Goal: Task Accomplishment & Management: Use online tool/utility

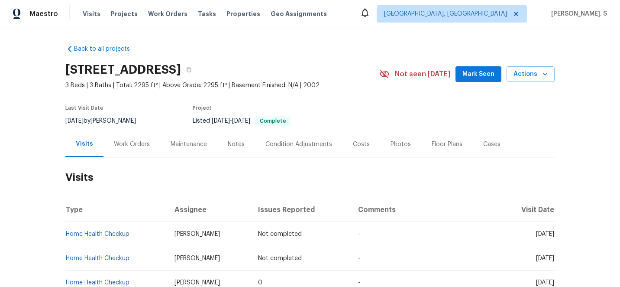
click at [111, 150] on div "Work Orders" at bounding box center [131, 144] width 57 height 26
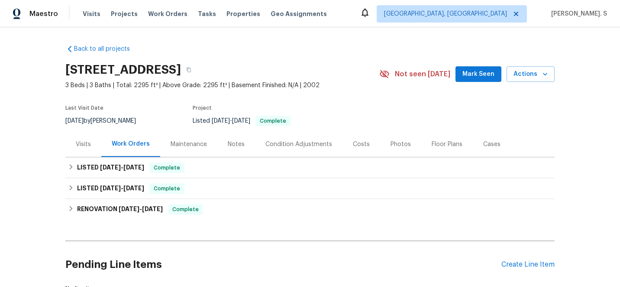
scroll to position [65, 0]
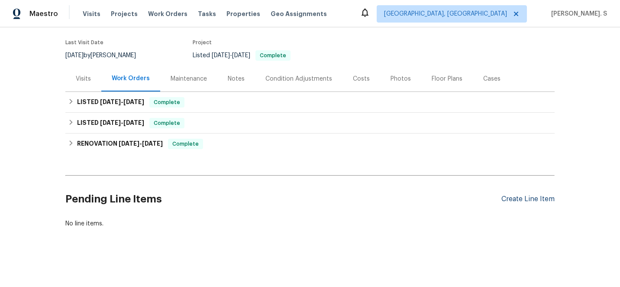
click at [530, 199] on div "Create Line Item" at bounding box center [527, 199] width 53 height 8
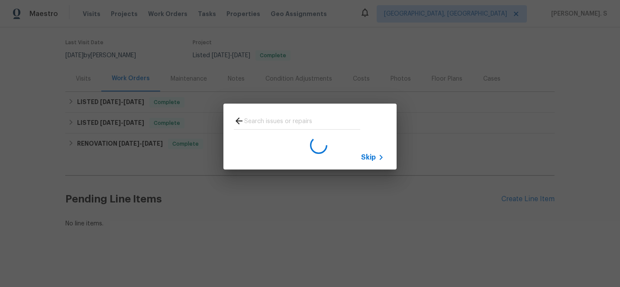
click at [284, 129] on div at bounding box center [297, 129] width 126 height 0
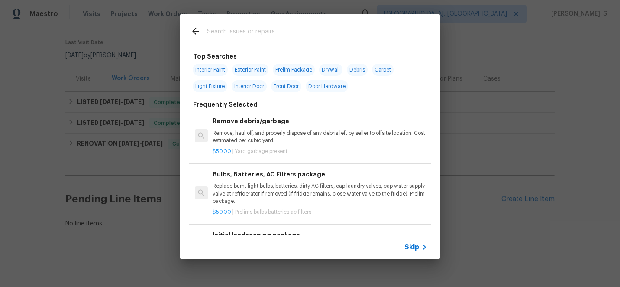
click at [274, 136] on p "Remove, haul off, and properly dispose of any debris left by seller to offsite …" at bounding box center [320, 136] width 215 height 15
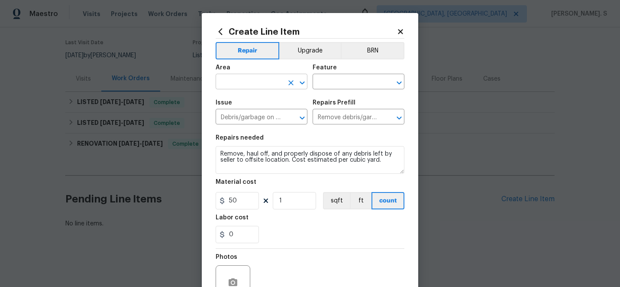
click at [303, 81] on icon "Open" at bounding box center [302, 83] width 10 height 10
click at [273, 112] on li "Interior Overall" at bounding box center [262, 116] width 92 height 14
click at [402, 81] on icon "Open" at bounding box center [399, 83] width 10 height 10
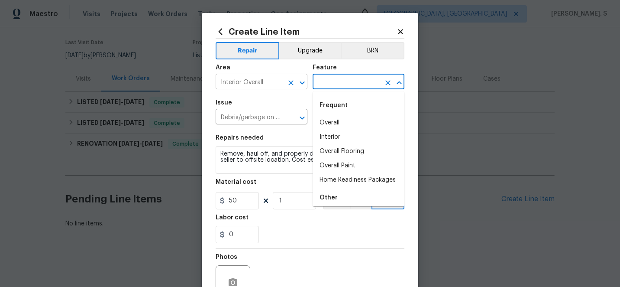
click at [301, 85] on icon "Open" at bounding box center [302, 83] width 10 height 10
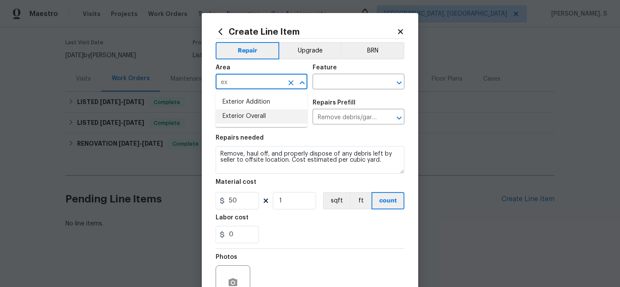
click at [259, 118] on li "Exterior Overall" at bounding box center [262, 116] width 92 height 14
click at [402, 82] on icon "Open" at bounding box center [399, 83] width 10 height 10
type input "Exterior Overall"
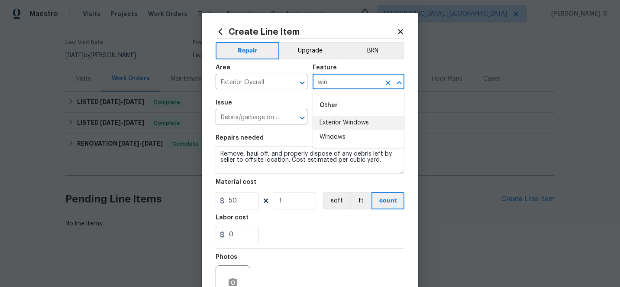
click at [351, 121] on li "Exterior Windows" at bounding box center [359, 123] width 92 height 14
type input "Exterior Windows"
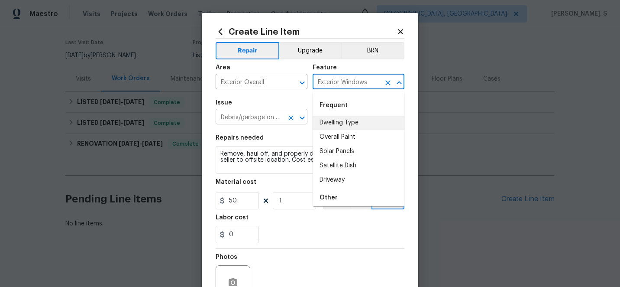
click at [306, 116] on icon "Open" at bounding box center [302, 118] width 10 height 10
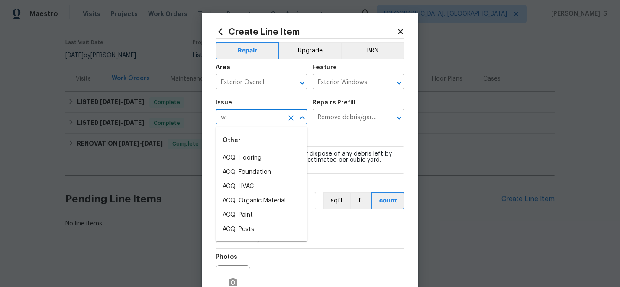
scroll to position [0, 0]
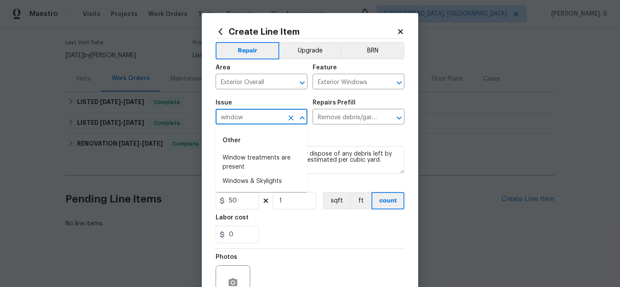
click at [306, 116] on icon "Close" at bounding box center [302, 118] width 10 height 10
click at [265, 114] on input "window" at bounding box center [250, 117] width 68 height 13
click at [256, 180] on li "Windows & Skylights" at bounding box center [262, 181] width 92 height 14
type input "Windows & Skylights"
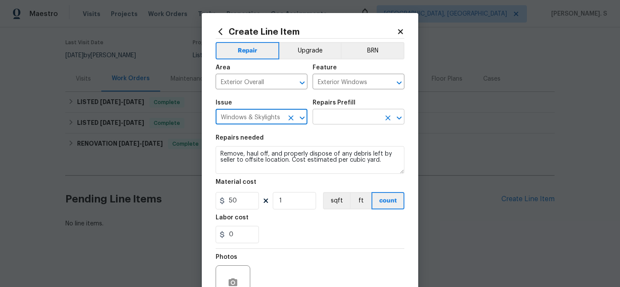
click at [403, 117] on icon "Open" at bounding box center [399, 118] width 10 height 10
type input "Windows & Skylights"
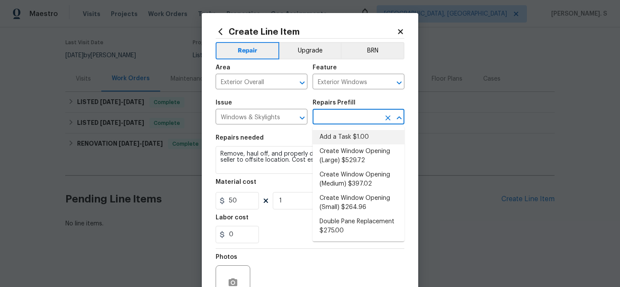
click at [362, 133] on li "Add a Task $1.00" at bounding box center [359, 137] width 92 height 14
type input "Add a Task $1.00"
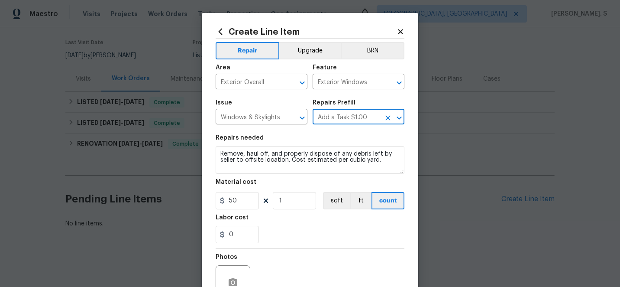
type textarea "HPM to detail"
type input "1"
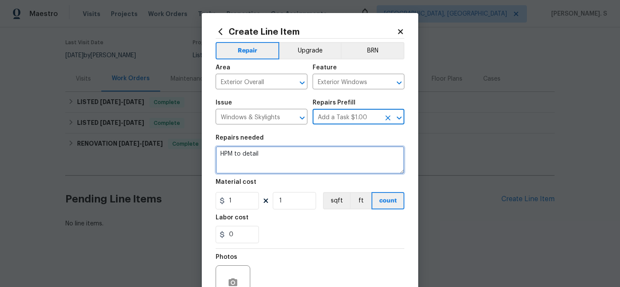
click at [296, 159] on textarea "HPM to detail" at bounding box center [310, 160] width 189 height 28
paste textarea "Received feedback - Almost all the windows are cloudy due to broken seals - Ple…"
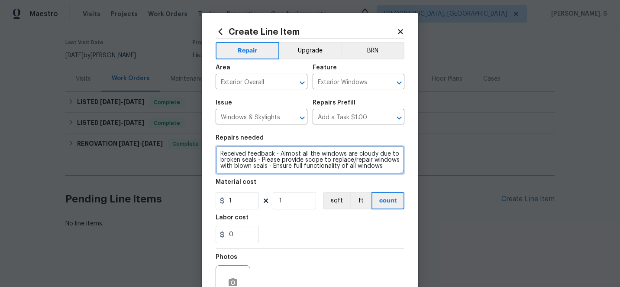
type textarea "Received feedback - Almost all the windows are cloudy due to broken seals - Ple…"
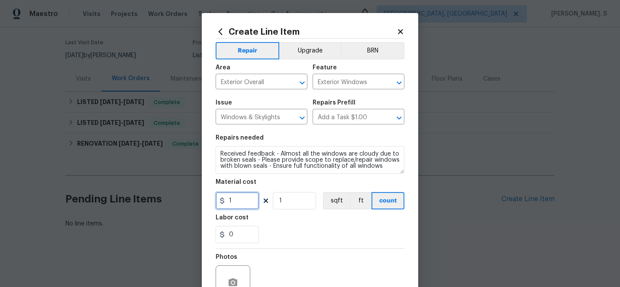
click at [249, 200] on input "1" at bounding box center [237, 200] width 43 height 17
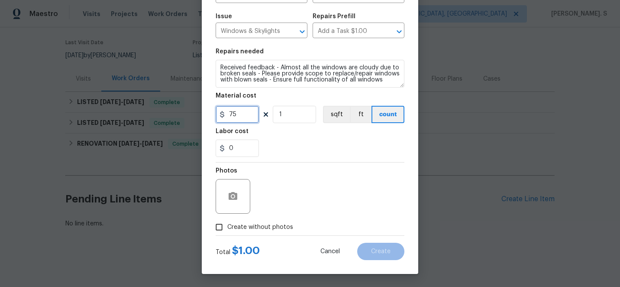
type input "75"
click at [244, 231] on span "Create without photos" at bounding box center [260, 227] width 66 height 9
click at [227, 231] on input "Create without photos" at bounding box center [219, 227] width 16 height 16
checkbox input "true"
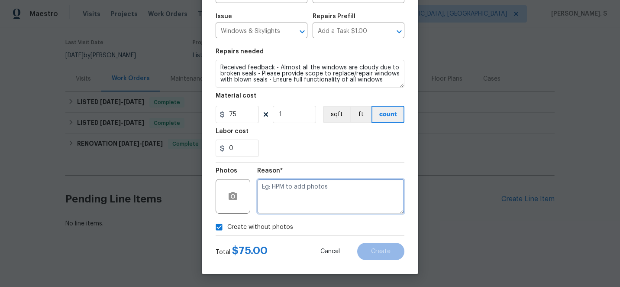
click at [329, 191] on textarea at bounding box center [330, 196] width 147 height 35
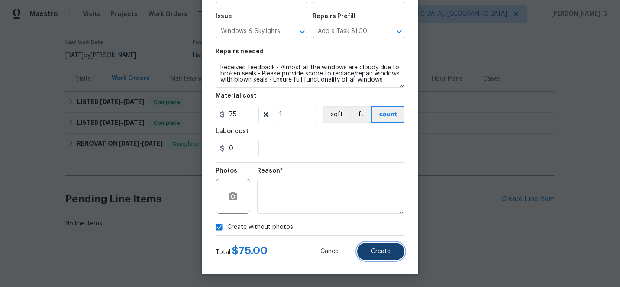
click at [378, 251] on span "Create" at bounding box center [380, 251] width 19 height 6
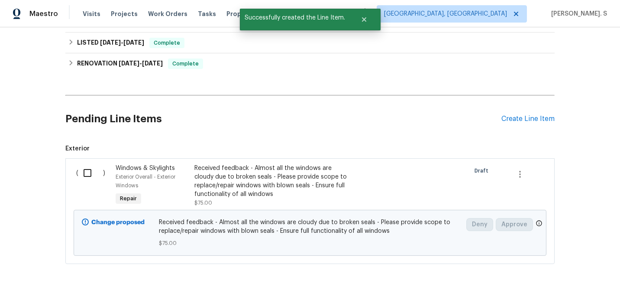
scroll to position [156, 0]
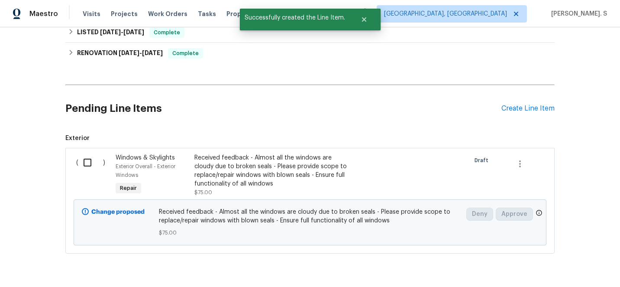
click at [83, 173] on div "( )" at bounding box center [93, 175] width 39 height 48
click at [92, 155] on input "checkbox" at bounding box center [90, 162] width 25 height 18
checkbox input "true"
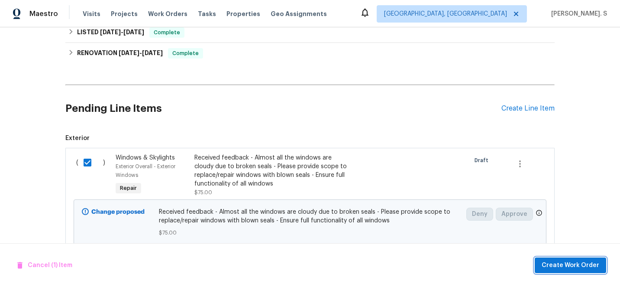
click at [550, 267] on span "Create Work Order" at bounding box center [571, 265] width 58 height 11
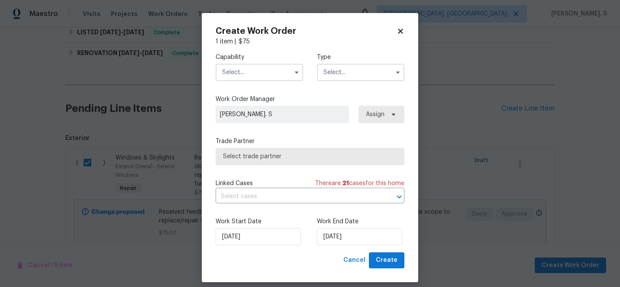
click at [259, 70] on input "text" at bounding box center [259, 72] width 87 height 17
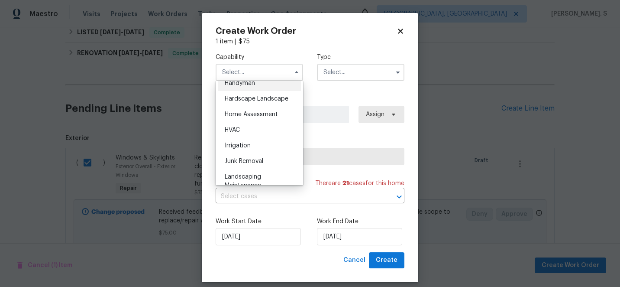
click at [246, 86] on span "Handyman" at bounding box center [240, 83] width 30 height 6
type input "Handyman"
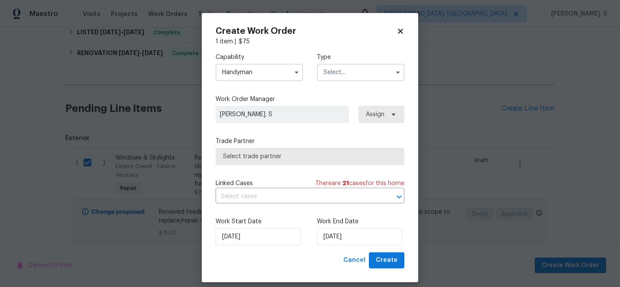
click at [350, 71] on input "text" at bounding box center [360, 72] width 87 height 17
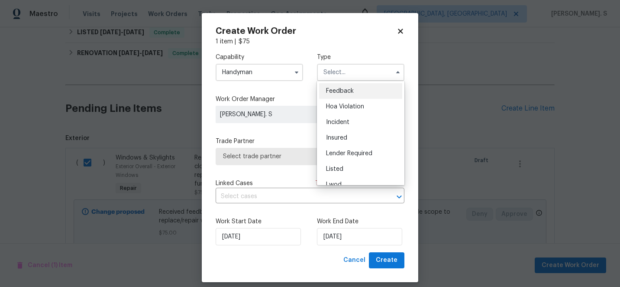
click at [343, 97] on div "Feedback" at bounding box center [360, 91] width 83 height 16
type input "Feedback"
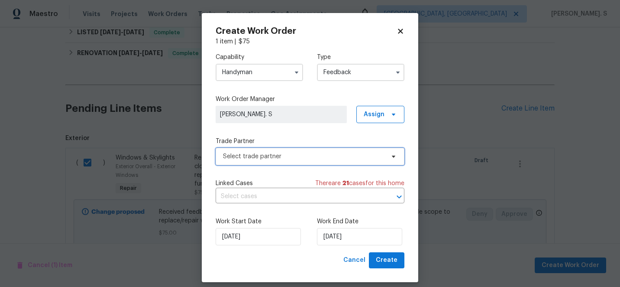
click at [297, 157] on span "Select trade partner" at bounding box center [304, 156] width 162 height 9
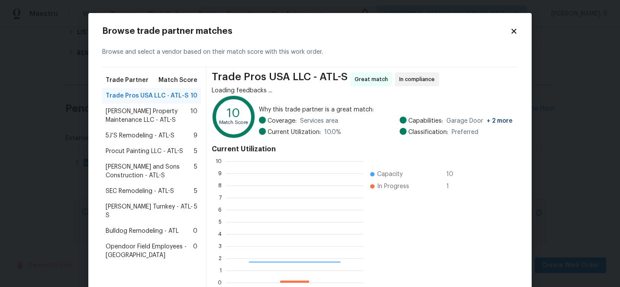
scroll to position [121, 137]
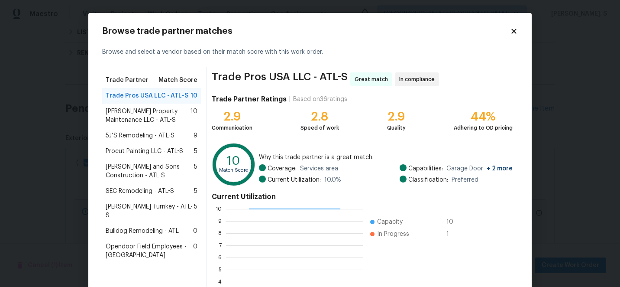
click at [151, 107] on span "Glen Property Maintenance LLC - ATL-S" at bounding box center [148, 115] width 85 height 17
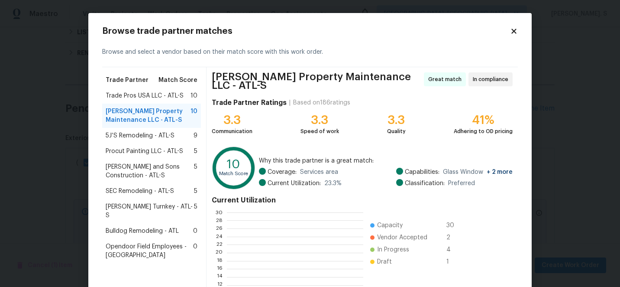
scroll to position [121, 136]
click at [171, 132] on span "5J’S Remodeling - ATL-S" at bounding box center [140, 135] width 69 height 9
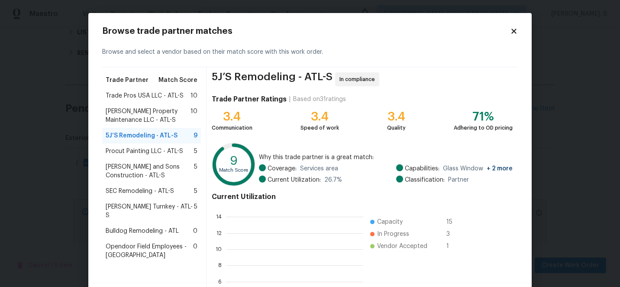
scroll to position [121, 137]
click at [170, 103] on div "Glen Property Maintenance LLC - ATL-S 10" at bounding box center [151, 115] width 99 height 24
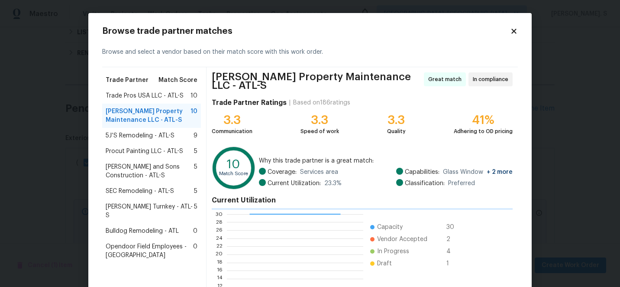
scroll to position [121, 136]
click at [156, 110] on span "Glen Property Maintenance LLC - ATL-S" at bounding box center [148, 115] width 85 height 17
click at [160, 129] on div "5J’S Remodeling - ATL-S 9" at bounding box center [151, 136] width 99 height 16
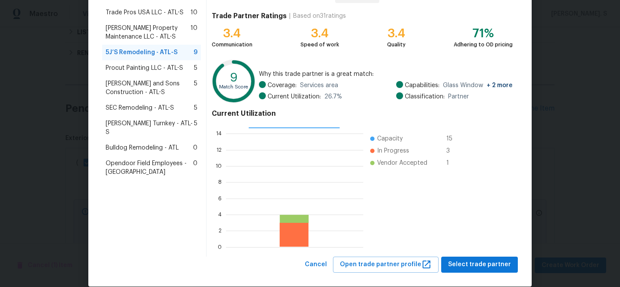
scroll to position [95, 0]
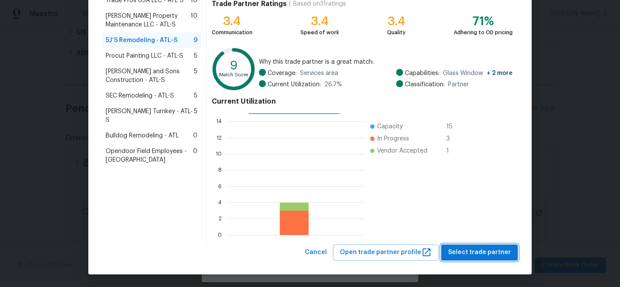
click at [491, 249] on span "Select trade partner" at bounding box center [479, 252] width 63 height 11
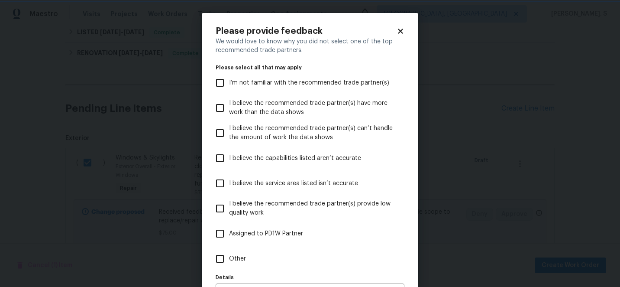
scroll to position [0, 0]
click at [281, 258] on label "Other" at bounding box center [304, 258] width 187 height 25
click at [229, 258] on input "Other" at bounding box center [220, 258] width 18 height 18
checkbox input "true"
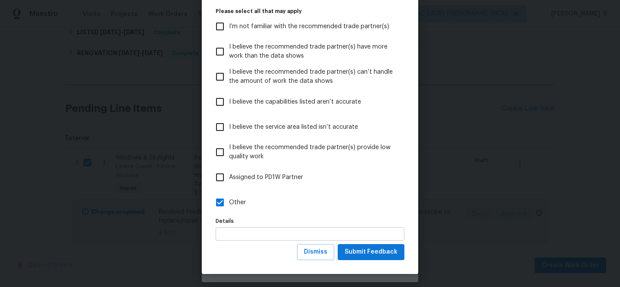
click at [393, 239] on input "text" at bounding box center [310, 233] width 189 height 13
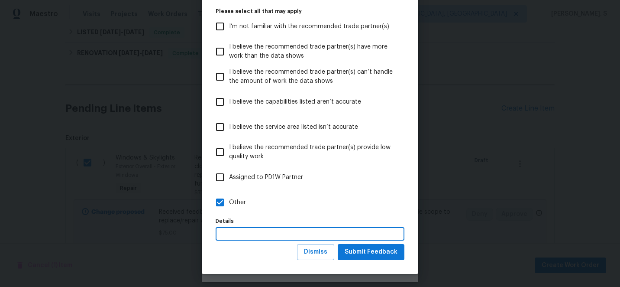
click at [393, 240] on input "text" at bounding box center [310, 233] width 189 height 13
click at [392, 249] on span "Submit Feedback" at bounding box center [371, 251] width 53 height 11
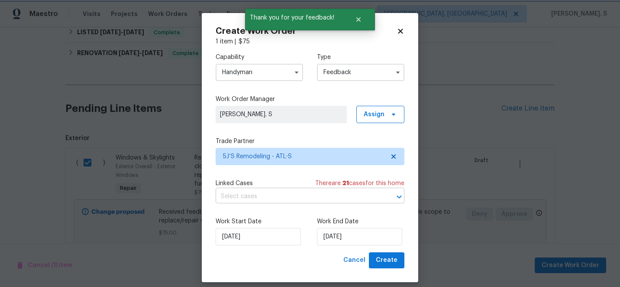
scroll to position [0, 0]
click at [258, 202] on input "text" at bounding box center [298, 196] width 165 height 13
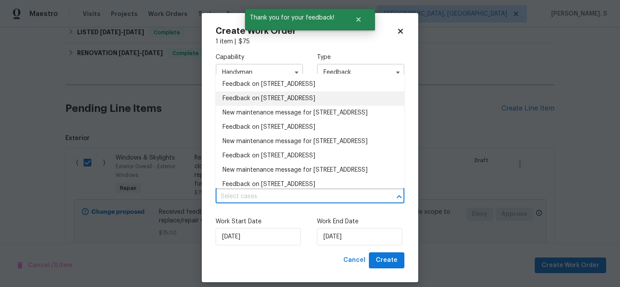
click at [266, 98] on li "Feedback on 3905 Delfaire Trce, Cumming, GA 30040" at bounding box center [310, 98] width 189 height 14
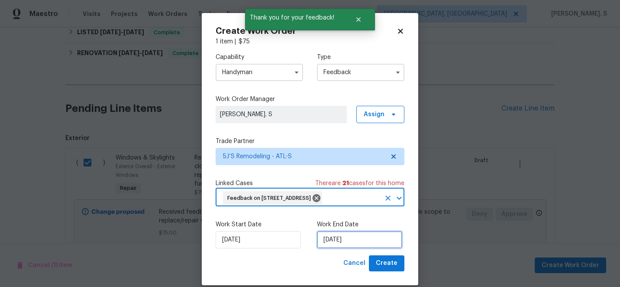
click at [330, 247] on input "[DATE]" at bounding box center [359, 239] width 85 height 17
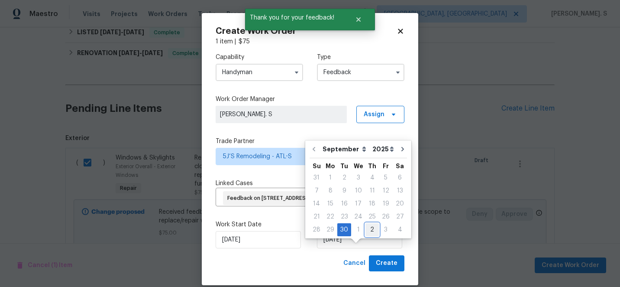
click at [369, 227] on div "2" at bounding box center [371, 229] width 13 height 12
type input "[DATE]"
select select "9"
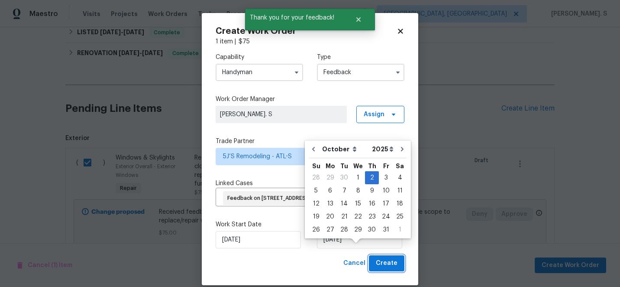
click at [382, 271] on button "Create" at bounding box center [387, 263] width 36 height 16
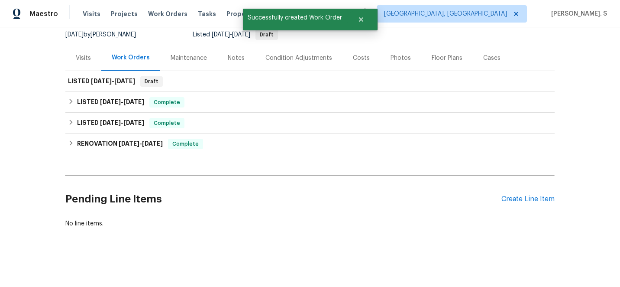
scroll to position [86, 0]
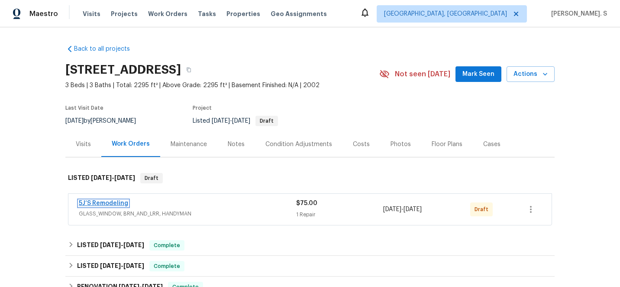
click at [119, 200] on link "5J’S Remodeling" at bounding box center [103, 203] width 49 height 6
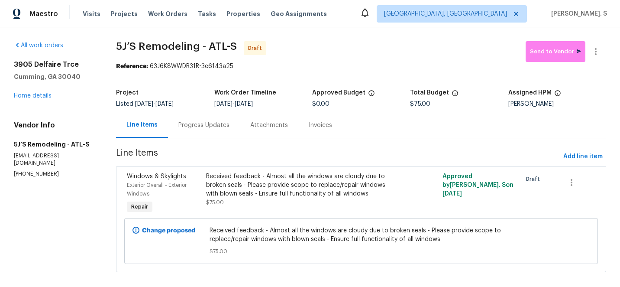
click at [199, 116] on div "Progress Updates" at bounding box center [204, 125] width 72 height 26
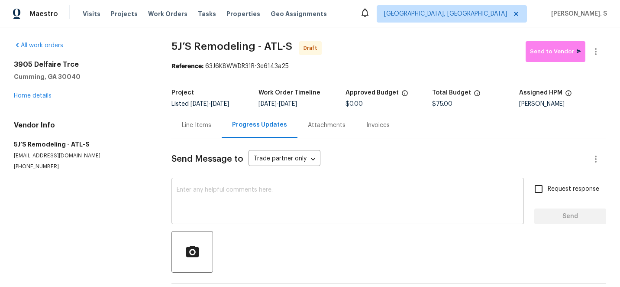
click at [273, 205] on textarea at bounding box center [348, 202] width 342 height 30
paste textarea "Hi this is Glory with Opendoor. I’m confirming you received the WO for the prop…"
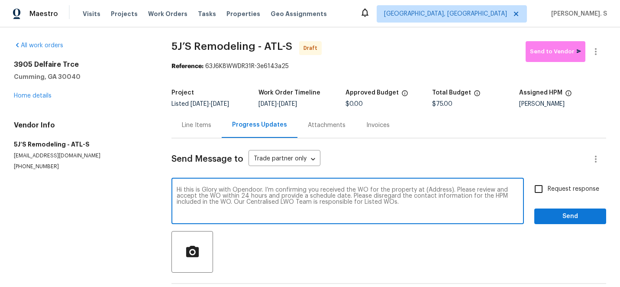
click at [434, 189] on textarea "Hi this is Glory with Opendoor. I’m confirming you received the WO for the prop…" at bounding box center [348, 202] width 342 height 30
paste textarea "3905 Delfaire Trce, Cumming, GA 30040"
type textarea "Hi this is Glory with Opendoor. I’m confirming you received the WO for the prop…"
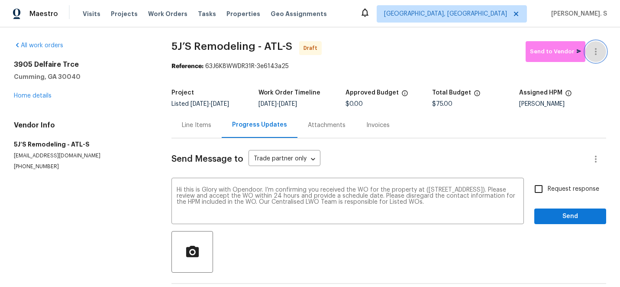
click at [596, 52] on icon "button" at bounding box center [596, 51] width 2 height 7
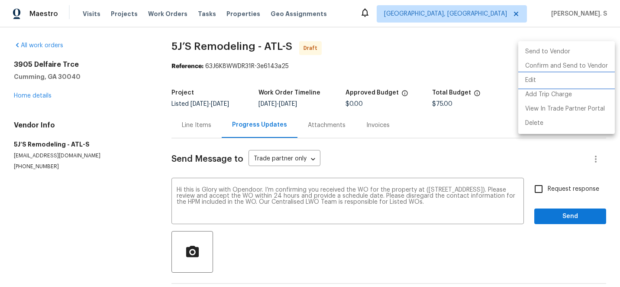
click at [553, 74] on li "Edit" at bounding box center [566, 80] width 97 height 14
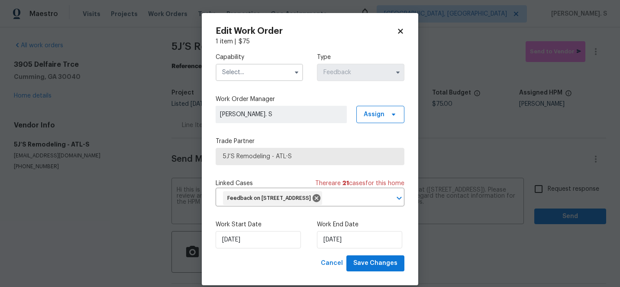
click at [260, 71] on input "text" at bounding box center [259, 72] width 87 height 17
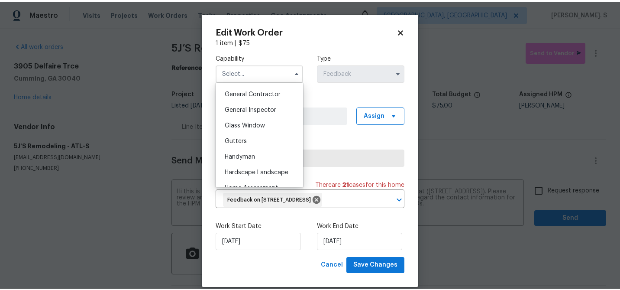
scroll to position [412, 0]
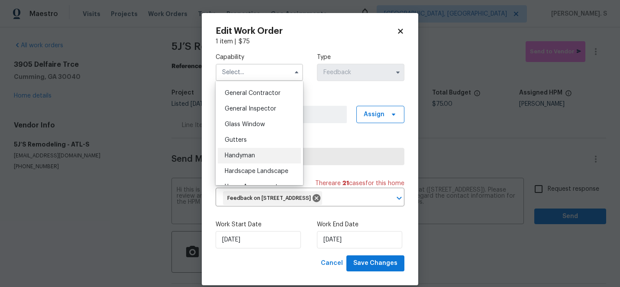
click at [260, 155] on div "Handyman" at bounding box center [259, 156] width 83 height 16
type input "Handyman"
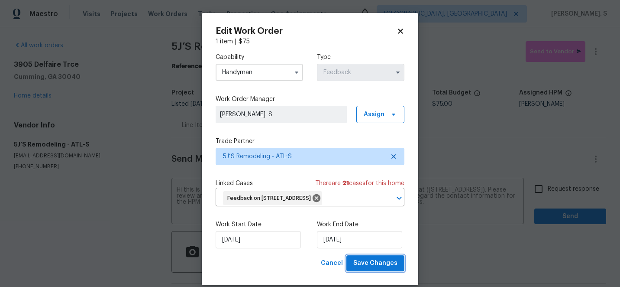
click at [368, 268] on span "Save Changes" at bounding box center [375, 263] width 44 height 11
click at [555, 184] on body "Maestro Visits Projects Work Orders Tasks Properties Geo Assignments Albuquerqu…" at bounding box center [310, 143] width 620 height 287
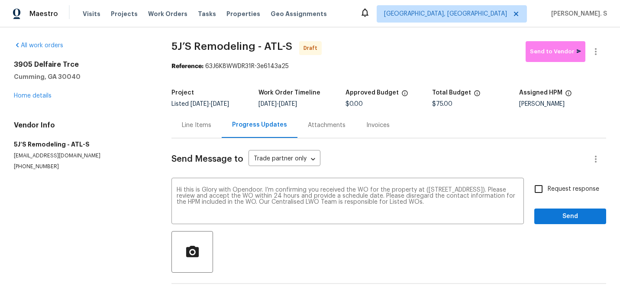
click at [555, 184] on span "Request response" at bounding box center [574, 188] width 52 height 9
click at [548, 184] on input "Request response" at bounding box center [539, 189] width 18 height 18
checkbox input "true"
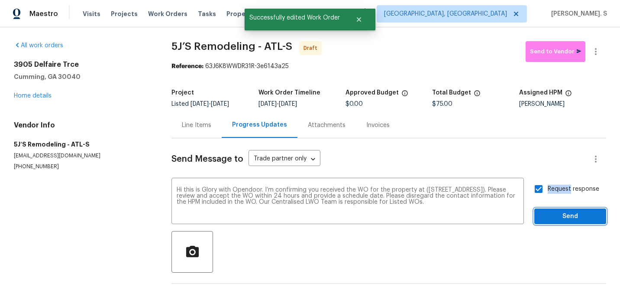
click at [547, 213] on span "Send" at bounding box center [570, 216] width 58 height 11
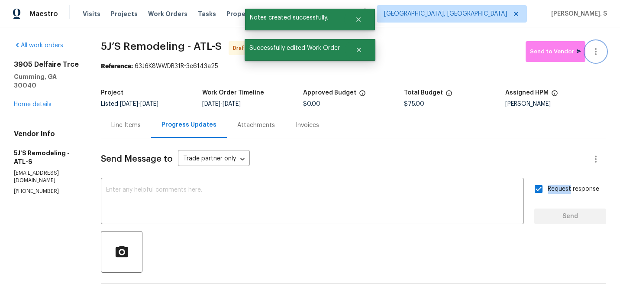
click at [591, 56] on icon "button" at bounding box center [596, 51] width 10 height 10
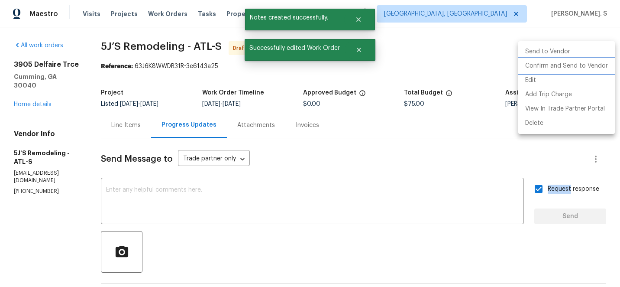
click at [592, 63] on li "Confirm and Send to Vendor" at bounding box center [566, 66] width 97 height 14
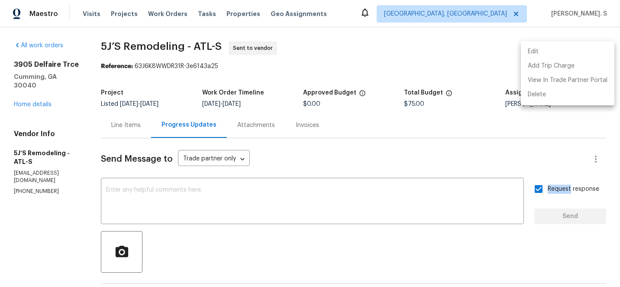
click at [233, 217] on div at bounding box center [310, 143] width 620 height 287
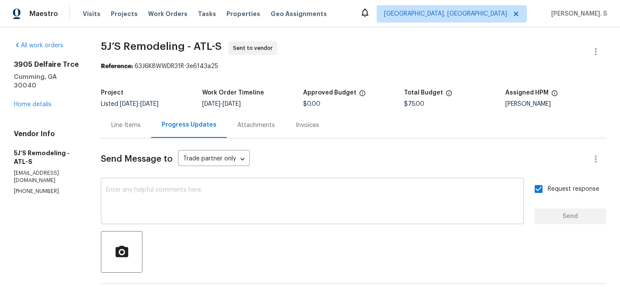
click at [242, 198] on textarea at bounding box center [312, 202] width 413 height 30
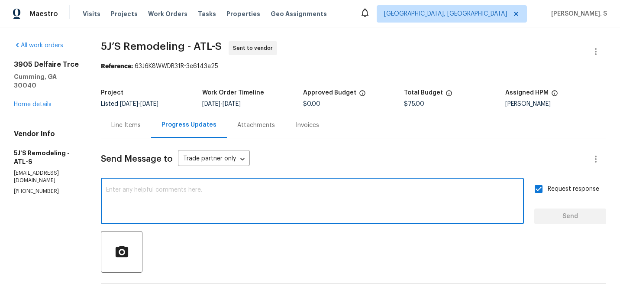
paste textarea "The Work Orders must include before-photos (both close-up and wide-angle) and a…"
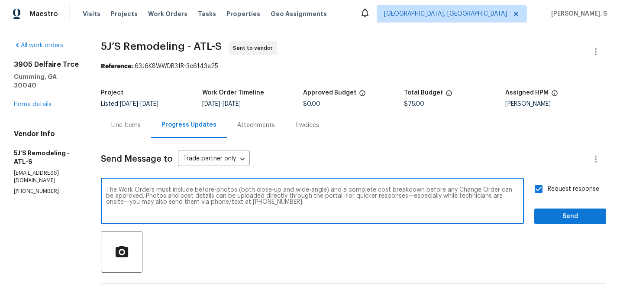
type textarea "The Work Orders must include before-photos (both close-up and wide-angle) and a…"
click at [559, 223] on button "Send" at bounding box center [570, 216] width 72 height 16
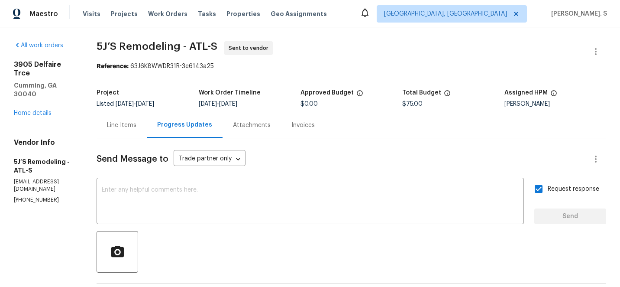
click at [143, 62] on div "Reference: 63J6K8WWDR31R-3e6143a25" at bounding box center [352, 66] width 510 height 9
click at [154, 47] on span "5J’S Remodeling - ATL-S" at bounding box center [157, 46] width 121 height 10
copy span "5J’S Remodeling - ATL-S"
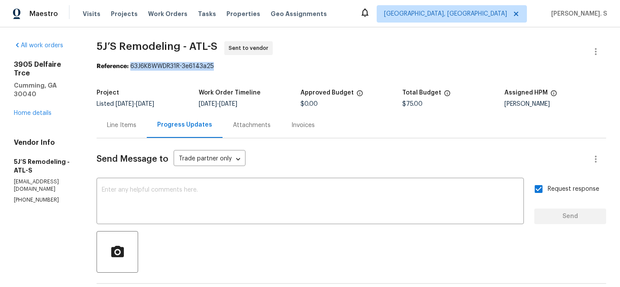
drag, startPoint x: 138, startPoint y: 65, endPoint x: 330, endPoint y: 65, distance: 192.7
click at [330, 65] on div "Reference: 63J6K8WWDR31R-3e6143a25" at bounding box center [352, 66] width 510 height 9
copy div "63J6K8WWDR31R-3e6143a25"
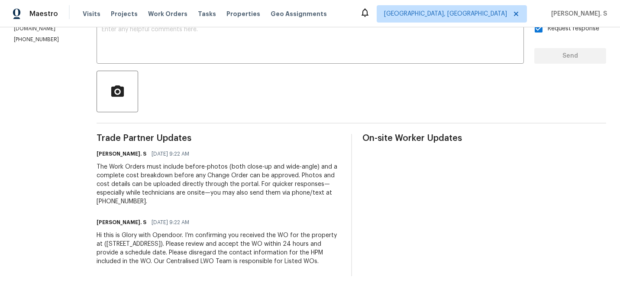
scroll to position [0, 0]
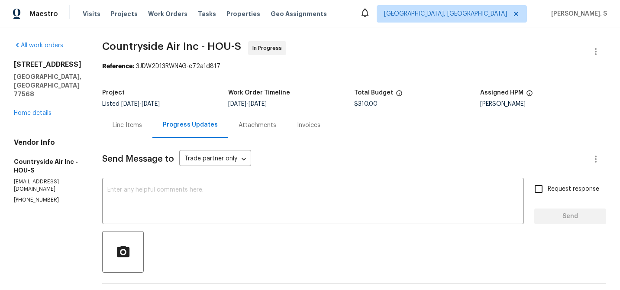
click at [113, 127] on div "Line Items" at bounding box center [127, 125] width 29 height 9
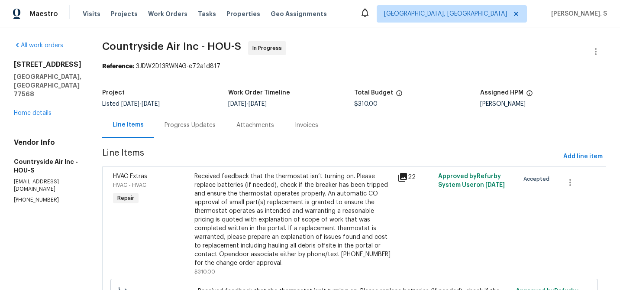
click at [280, 191] on div "Received feedback that the thermostat isn’t turning on. Please replace batterie…" at bounding box center [293, 219] width 198 height 95
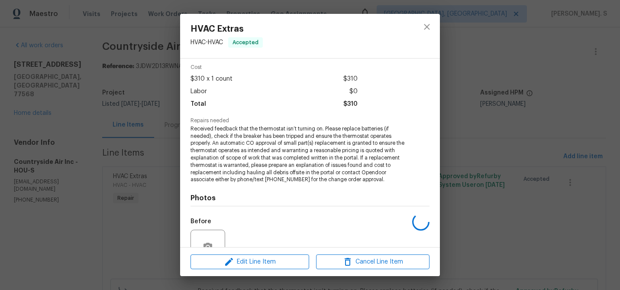
scroll to position [116, 0]
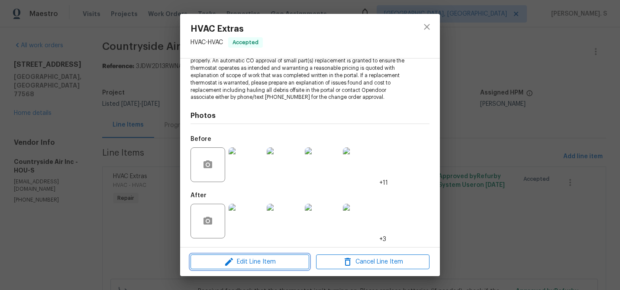
click at [258, 260] on span "Edit Line Item" at bounding box center [249, 261] width 113 height 11
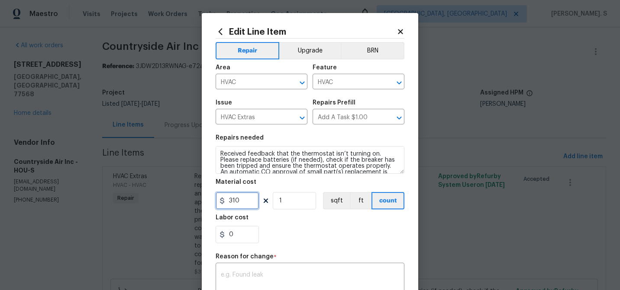
click at [244, 196] on input "310" at bounding box center [237, 200] width 43 height 17
type input "5560"
click at [317, 274] on textarea at bounding box center [310, 280] width 178 height 18
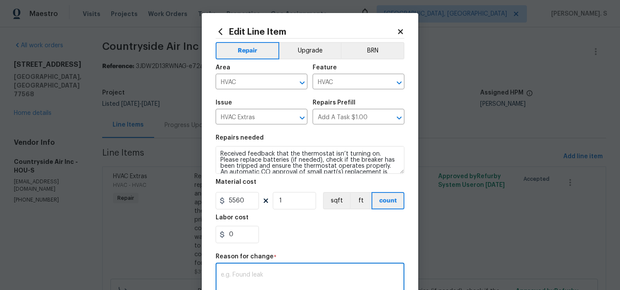
paste textarea "(GJ) Updated cost per BR team approval."
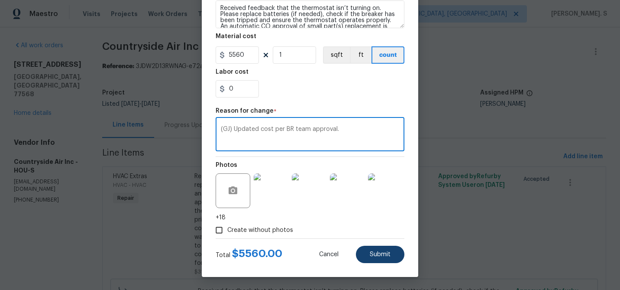
type textarea "(GJ) Updated cost per BR team approval."
click at [377, 252] on span "Submit" at bounding box center [380, 254] width 21 height 6
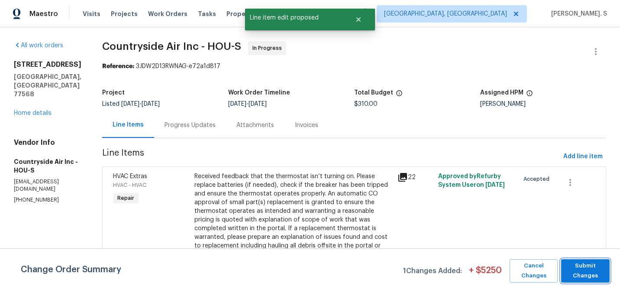
click at [574, 272] on span "Submit Changes" at bounding box center [586, 271] width 40 height 20
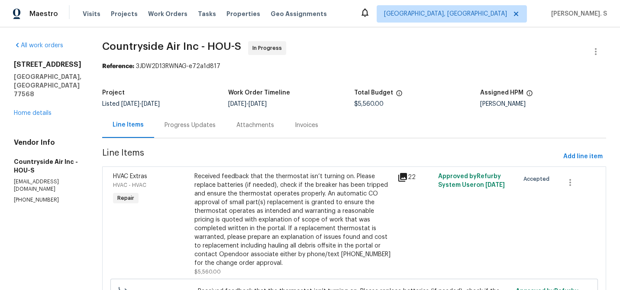
click at [175, 124] on div "Progress Updates" at bounding box center [190, 125] width 51 height 9
click at [154, 124] on div "Line Items" at bounding box center [128, 125] width 52 height 26
click at [188, 115] on div "Progress Updates" at bounding box center [190, 125] width 72 height 26
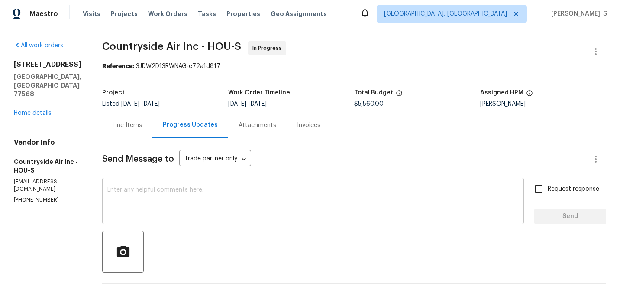
click at [225, 199] on textarea at bounding box center [312, 202] width 411 height 30
paste textarea "The BR team has approved the cost, and it has been updated."
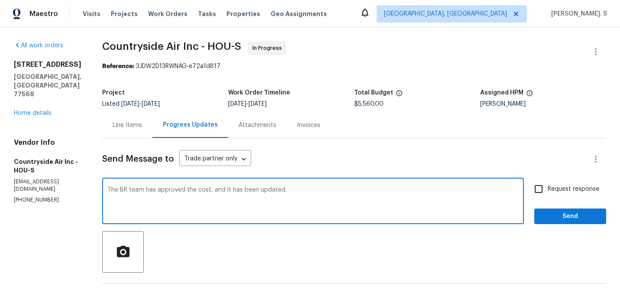
click at [205, 189] on textarea "The BR team has approved the cost, and it has been updated." at bounding box center [312, 202] width 411 height 30
click at [342, 196] on textarea "The BR team has approved the cost of $5560, and it has been updated." at bounding box center [312, 202] width 411 height 30
click at [318, 195] on textarea "The BR team has approved the cost of $5560, and it has been updated." at bounding box center [312, 202] width 411 height 30
click at [318, 193] on textarea "The BR team has approved the cost of $5560, and it has been updated." at bounding box center [312, 202] width 411 height 30
click at [233, 189] on textarea "The BR team has approved the cost of $5560, and it has been updated." at bounding box center [312, 202] width 411 height 30
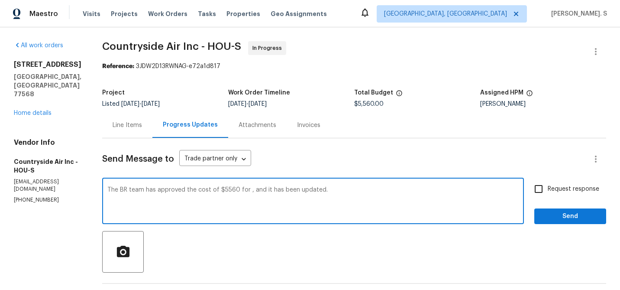
paste textarea "replacing the 3.5-ton system"
click at [247, 192] on textarea "The BR team has approved the cost of $5560 for replacing the 3.5-ton system, an…" at bounding box center [312, 202] width 411 height 30
click at [436, 183] on div "The BR team has approved the cost of $5560 for replacing the 3.5-ton system, an…" at bounding box center [313, 202] width 422 height 44
click at [408, 192] on textarea "The BR team has approved the cost of $5560 for replacing the 3.5-ton system, an…" at bounding box center [312, 202] width 411 height 30
click at [0, 0] on div "Consider using regional language" at bounding box center [0, 0] width 0 height 0
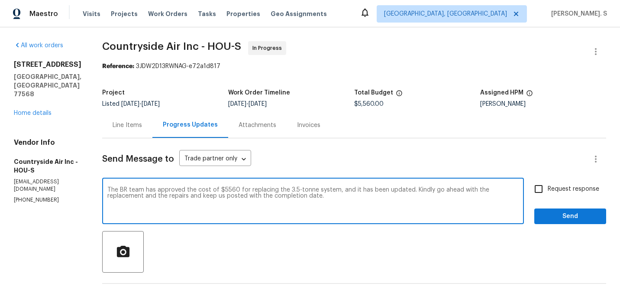
click at [293, 196] on textarea "The BR team has approved the cost of $5560 for replacing the 3.5-tonne system, …" at bounding box center [312, 202] width 411 height 30
type textarea "The BR team has approved the cost of $5560 for replacing the 3.5-tonne system, …"
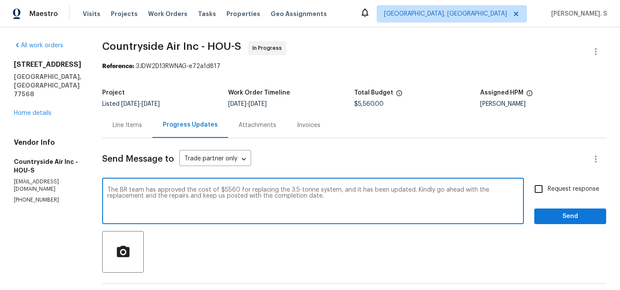
click at [582, 186] on span "Request response" at bounding box center [574, 188] width 52 height 9
click at [548, 186] on input "Request response" at bounding box center [539, 189] width 18 height 18
checkbox input "true"
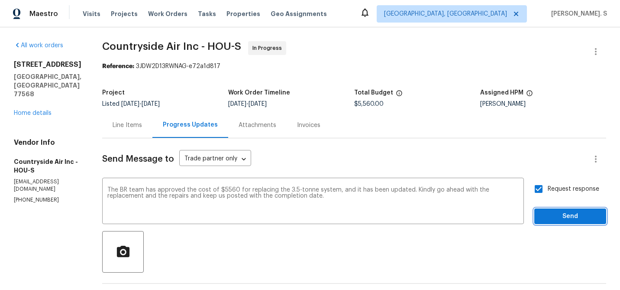
click at [559, 221] on span "Send" at bounding box center [570, 216] width 58 height 11
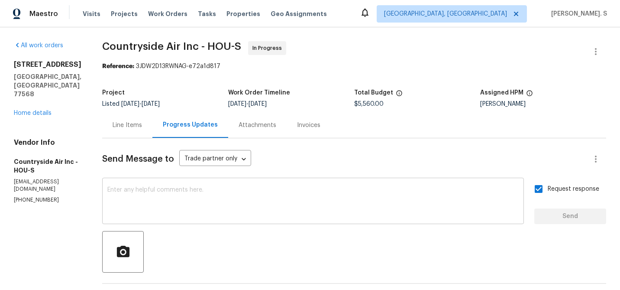
click at [153, 181] on div "x ​" at bounding box center [313, 202] width 422 height 44
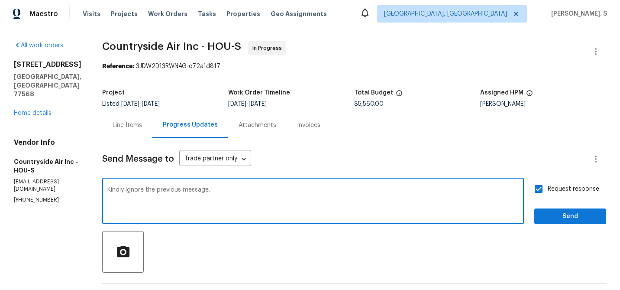
click at [336, 211] on textarea "Kindly ignore the previous message." at bounding box center [312, 202] width 411 height 30
click at [0, 0] on div "Correct the spelling error" at bounding box center [0, 0] width 0 height 0
type textarea "Kindly ignore the previous message. Kindly hold on until further notice."
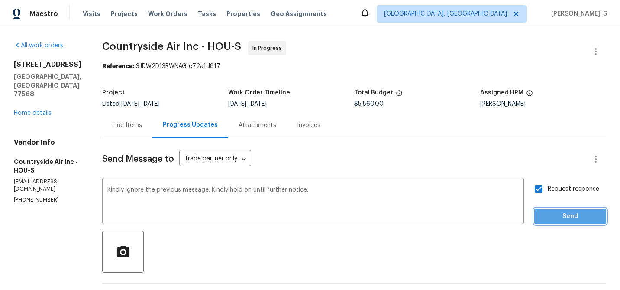
click at [563, 217] on span "Send" at bounding box center [570, 216] width 58 height 11
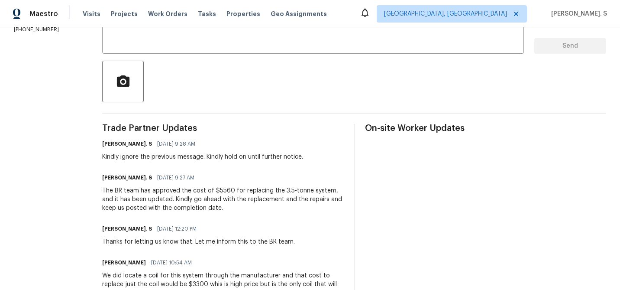
scroll to position [174, 0]
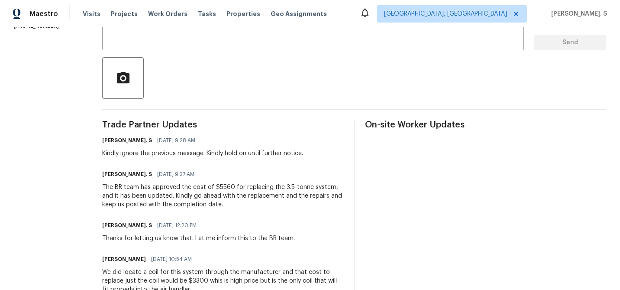
click at [224, 189] on div "The BR team has approved the cost of $5560 for replacing the 3.5-tonne system, …" at bounding box center [222, 196] width 241 height 26
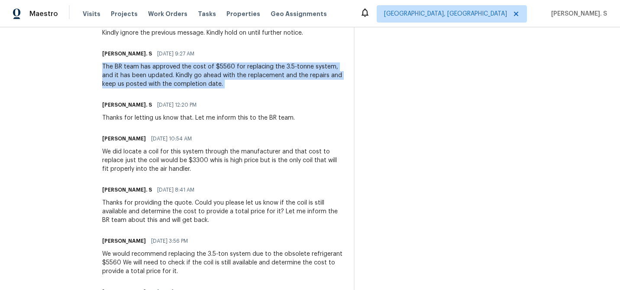
scroll to position [0, 0]
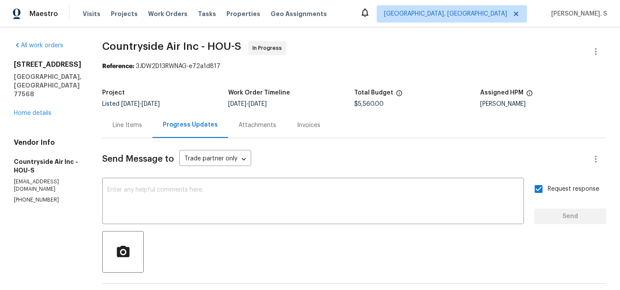
click at [122, 134] on div "Line Items" at bounding box center [127, 125] width 50 height 26
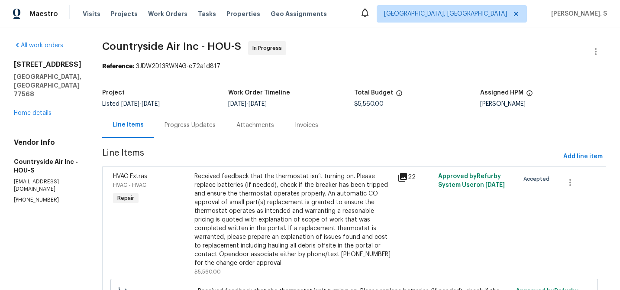
click at [333, 232] on div "Received feedback that the thermostat isn’t turning on. Please replace batterie…" at bounding box center [293, 219] width 198 height 95
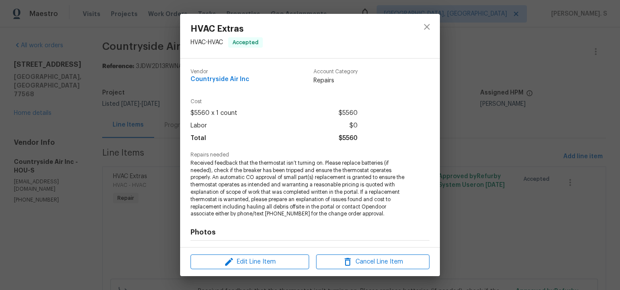
scroll to position [116, 0]
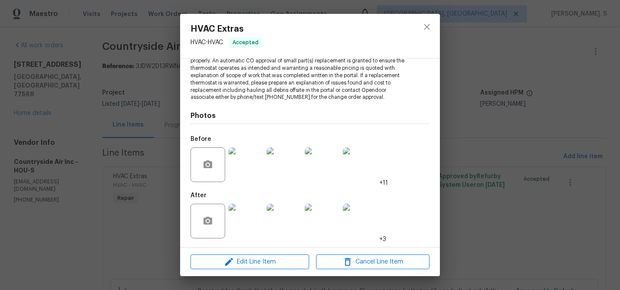
click at [254, 168] on img at bounding box center [246, 164] width 35 height 35
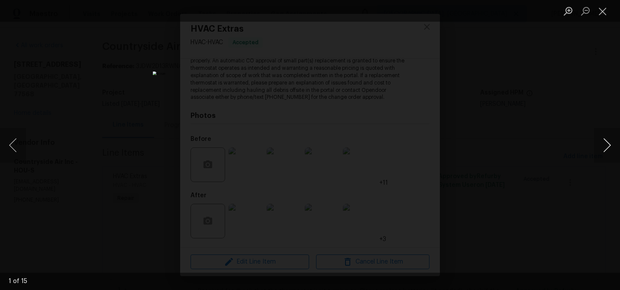
click at [610, 135] on button "Next image" at bounding box center [607, 145] width 26 height 35
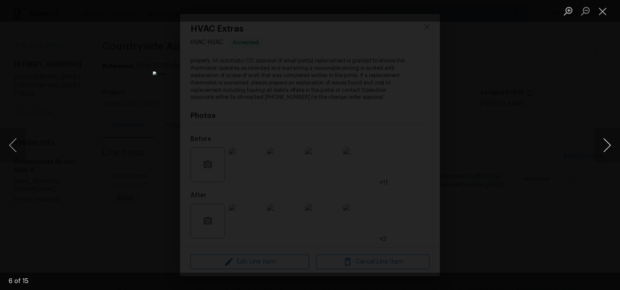
click at [610, 135] on button "Next image" at bounding box center [607, 145] width 26 height 35
click at [611, 144] on button "Next image" at bounding box center [607, 145] width 26 height 35
click at [601, 148] on button "Next image" at bounding box center [607, 145] width 26 height 35
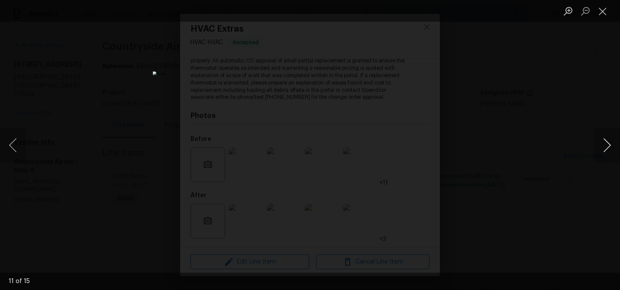
click at [601, 148] on button "Next image" at bounding box center [607, 145] width 26 height 35
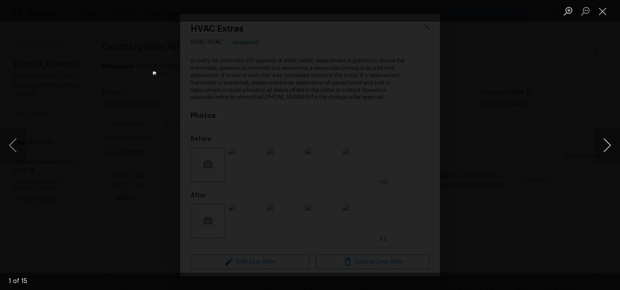
click at [601, 148] on button "Next image" at bounding box center [607, 145] width 26 height 35
click at [610, 143] on button "Next image" at bounding box center [607, 145] width 26 height 35
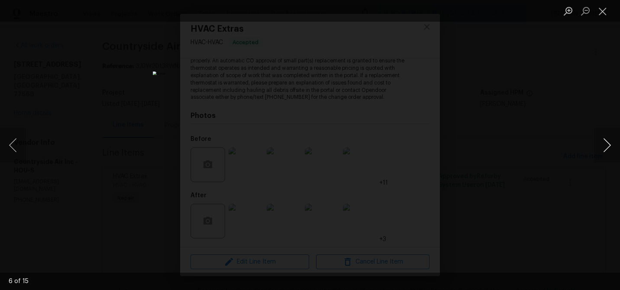
click at [610, 143] on button "Next image" at bounding box center [607, 145] width 26 height 35
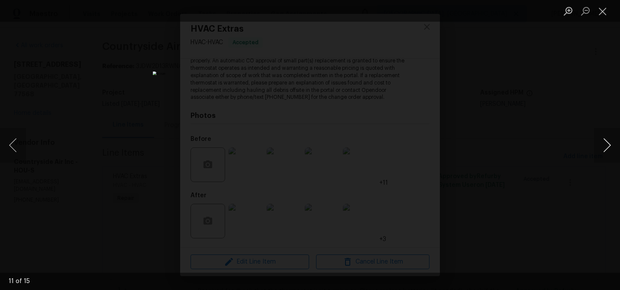
click at [614, 153] on button "Next image" at bounding box center [607, 145] width 26 height 35
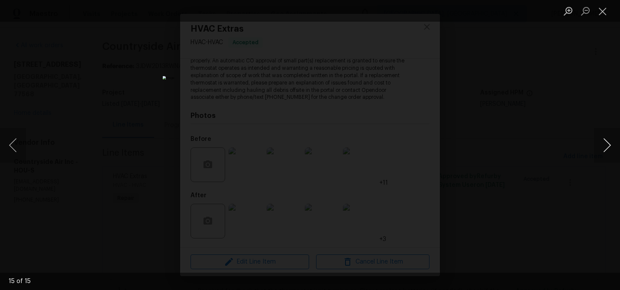
click at [614, 153] on button "Next image" at bounding box center [607, 145] width 26 height 35
click at [601, 145] on button "Next image" at bounding box center [607, 145] width 26 height 35
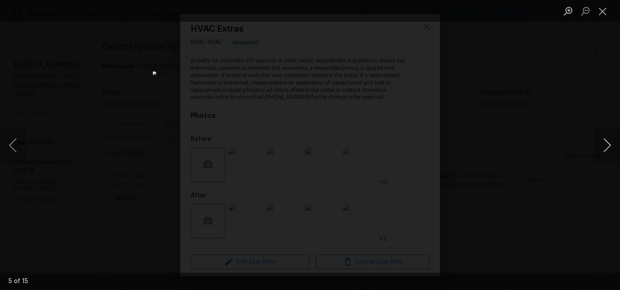
click at [603, 139] on button "Next image" at bounding box center [607, 145] width 26 height 35
click at [603, 140] on button "Next image" at bounding box center [607, 145] width 26 height 35
click at [595, 66] on div "Lightbox" at bounding box center [310, 145] width 620 height 290
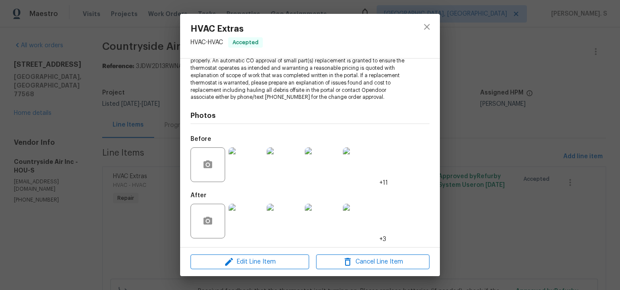
click at [498, 201] on div "HVAC Extras HVAC - HVAC Accepted Vendor Countryside Air Inc Account Category Re…" at bounding box center [310, 145] width 620 height 290
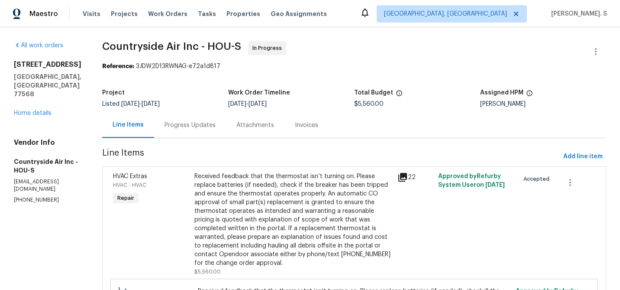
click at [184, 123] on div "Progress Updates" at bounding box center [190, 125] width 51 height 9
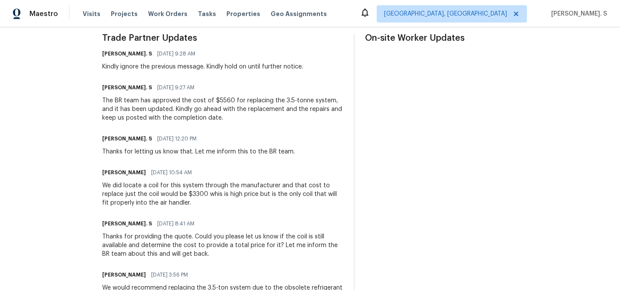
scroll to position [32, 0]
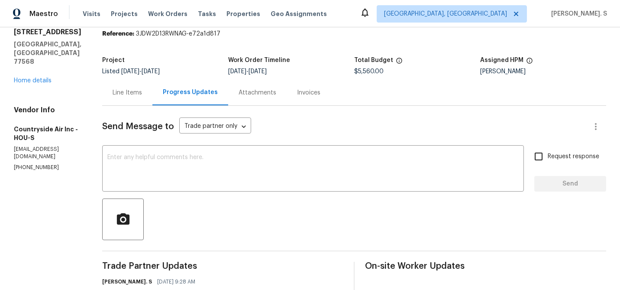
click at [120, 101] on div "Line Items" at bounding box center [127, 93] width 50 height 26
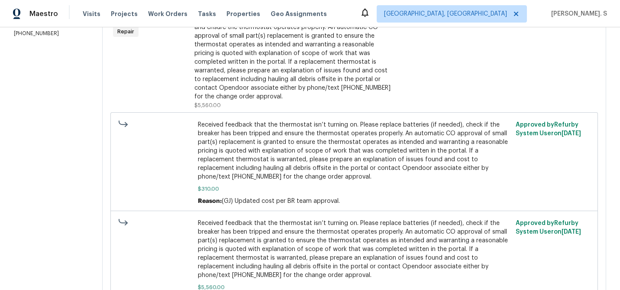
scroll to position [76, 0]
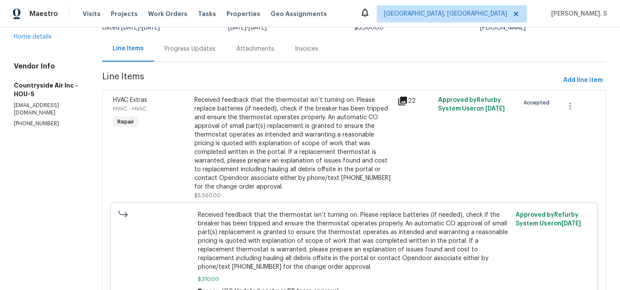
click at [243, 126] on div "Received feedback that the thermostat isn’t turning on. Please replace batterie…" at bounding box center [293, 143] width 198 height 95
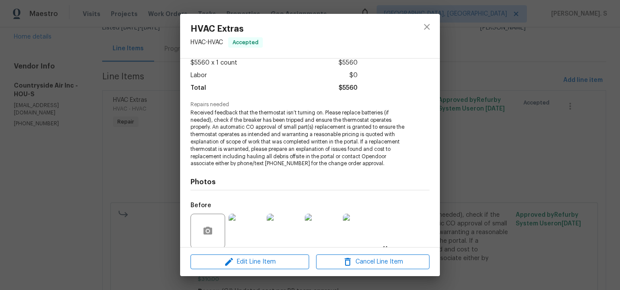
scroll to position [116, 0]
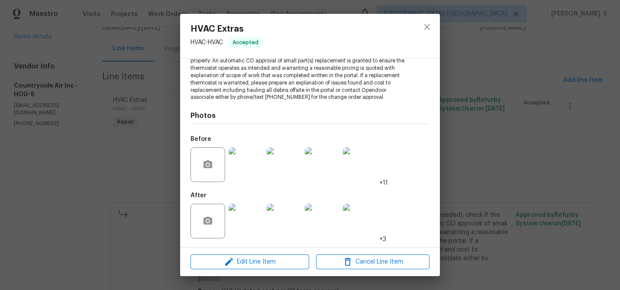
click at [253, 174] on img at bounding box center [246, 164] width 35 height 35
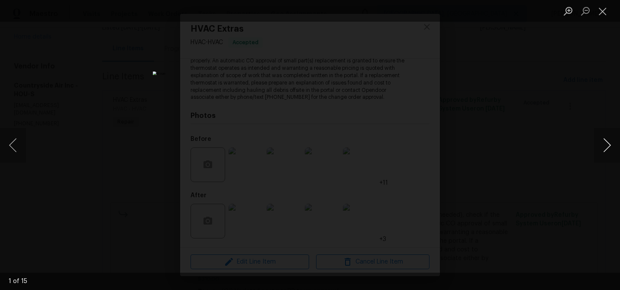
click at [604, 146] on button "Next image" at bounding box center [607, 145] width 26 height 35
click at [561, 60] on div "Lightbox" at bounding box center [310, 145] width 620 height 290
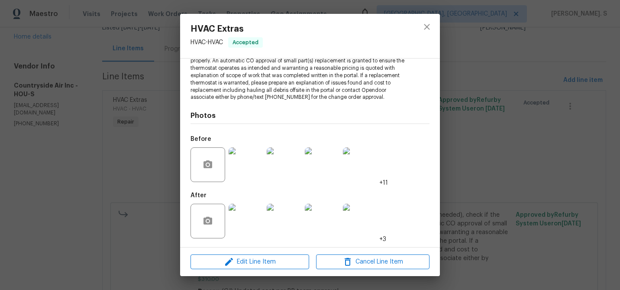
click at [482, 65] on div "HVAC Extras HVAC - HVAC Accepted Vendor Countryside Air Inc Account Category Re…" at bounding box center [310, 145] width 620 height 290
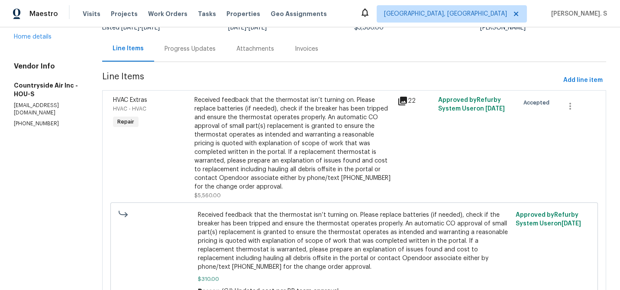
click at [372, 123] on div "Received feedback that the thermostat isn’t turning on. Please replace batterie…" at bounding box center [293, 143] width 198 height 95
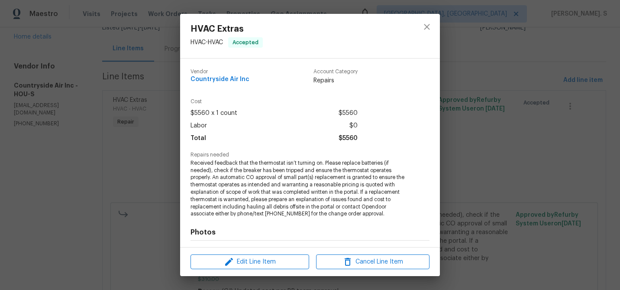
click at [276, 253] on div "Edit Line Item Cancel Line Item" at bounding box center [310, 261] width 260 height 29
click at [269, 257] on span "Edit Line Item" at bounding box center [249, 261] width 113 height 11
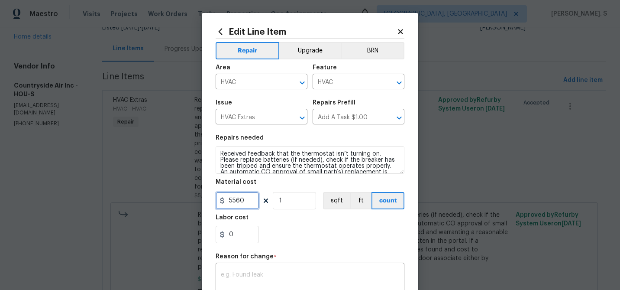
click at [246, 197] on input "5560" at bounding box center [237, 200] width 43 height 17
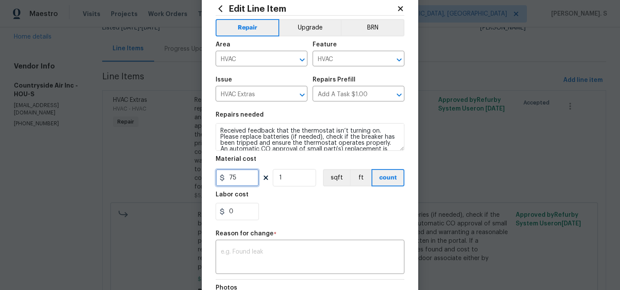
scroll to position [25, 0]
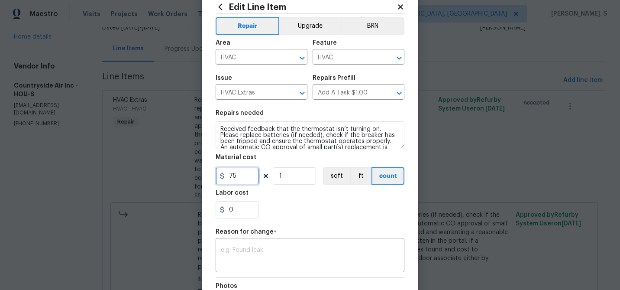
type input "75"
click at [148, 203] on body "Maestro Visits Projects Work Orders Tasks Properties Geo Assignments Albuquerqu…" at bounding box center [310, 145] width 620 height 290
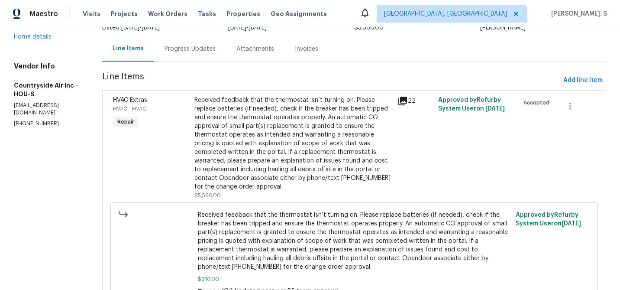
scroll to position [85, 0]
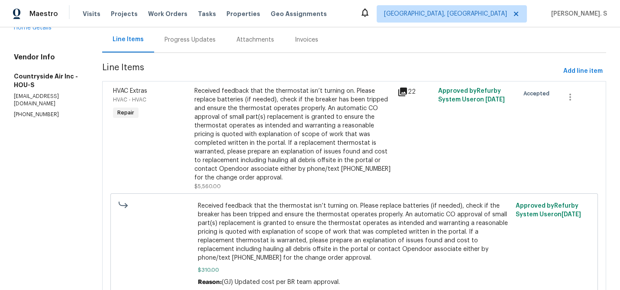
click at [226, 135] on div "Received feedback that the thermostat isn’t turning on. Please replace batterie…" at bounding box center [293, 134] width 198 height 95
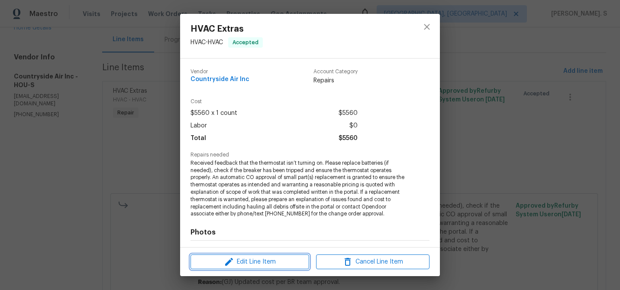
click at [234, 261] on icon "button" at bounding box center [229, 261] width 10 height 10
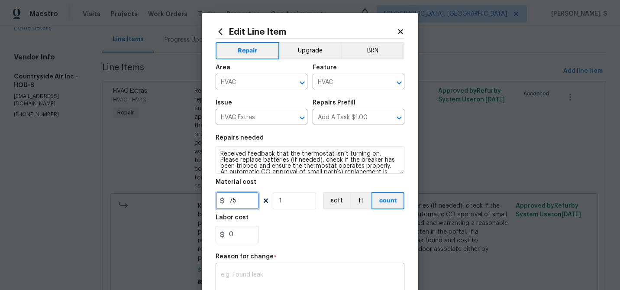
click at [232, 205] on input "75" at bounding box center [237, 200] width 43 height 17
type input "310"
click at [237, 279] on textarea at bounding box center [310, 280] width 178 height 18
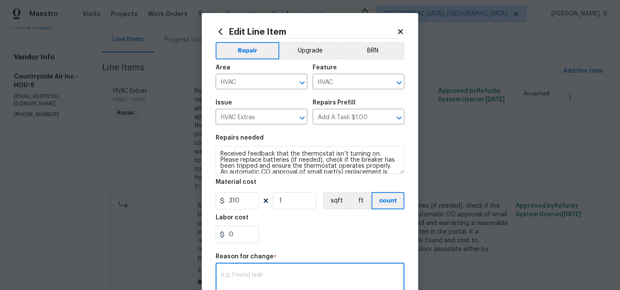
click at [298, 278] on textarea at bounding box center [310, 280] width 178 height 18
paste textarea "(GJ) Updated cost per BR team approval."
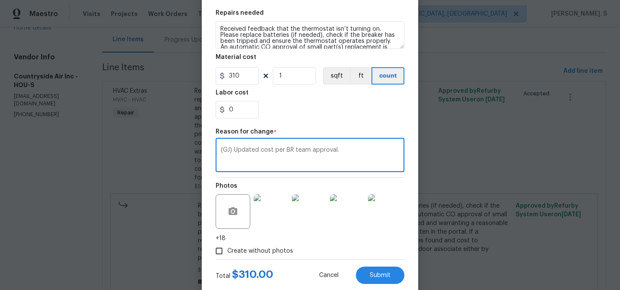
scroll to position [146, 0]
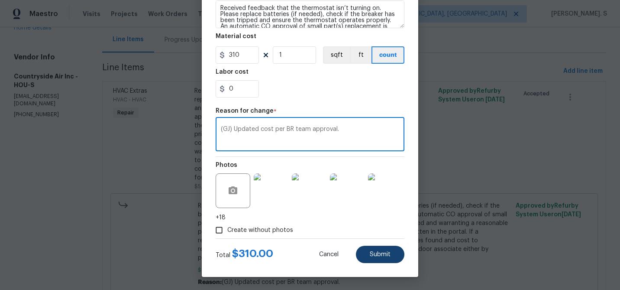
type textarea "(GJ) Updated cost per BR team approval."
click at [381, 249] on button "Submit" at bounding box center [380, 254] width 48 height 17
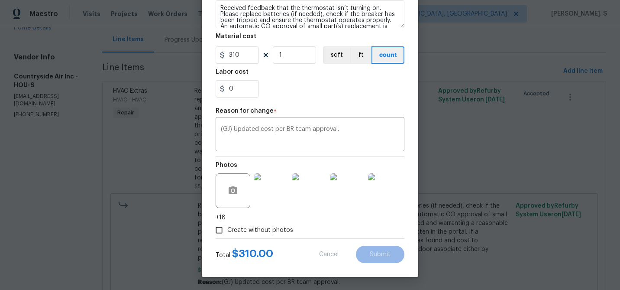
type input "5560"
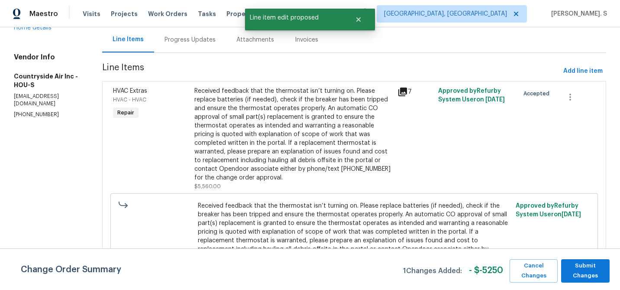
scroll to position [0, 0]
click at [589, 277] on span "Submit Changes" at bounding box center [586, 271] width 40 height 20
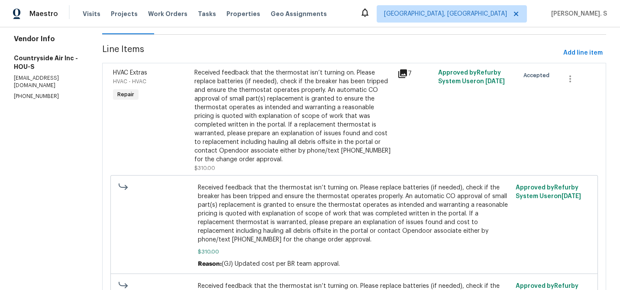
scroll to position [114, 0]
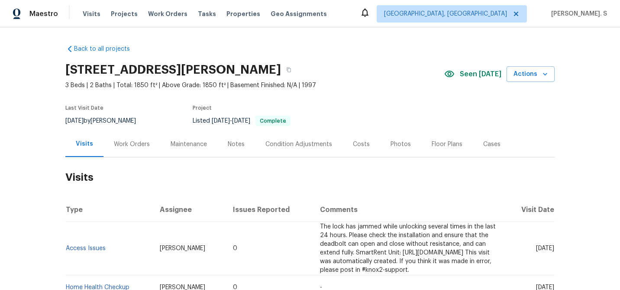
click at [143, 133] on div "Work Orders" at bounding box center [131, 144] width 57 height 26
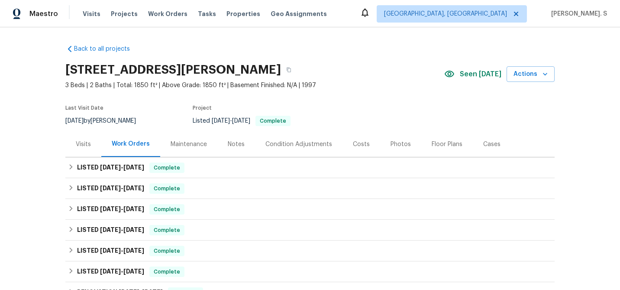
scroll to position [145, 0]
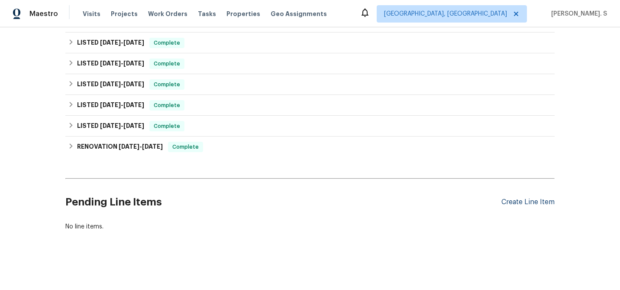
click at [546, 202] on div "Create Line Item" at bounding box center [527, 202] width 53 height 8
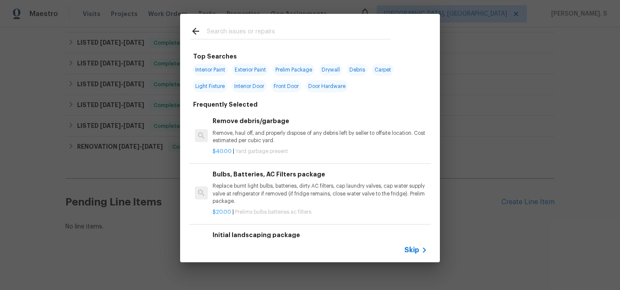
click at [254, 145] on div "$40.00 | Yard garbage present" at bounding box center [320, 149] width 215 height 11
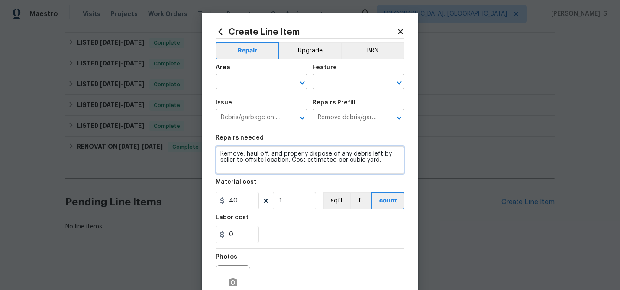
click at [265, 156] on textarea "Remove, haul off, and properly dispose of any debris left by seller to offsite …" at bounding box center [310, 160] width 189 height 28
paste textarea "Diagnose and repair low spot under living room carpet"
type textarea "Diagnose and repair low spot under living room carpet"
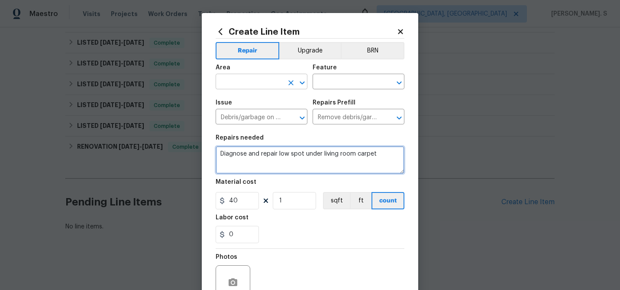
click at [303, 81] on icon "Open" at bounding box center [302, 83] width 10 height 10
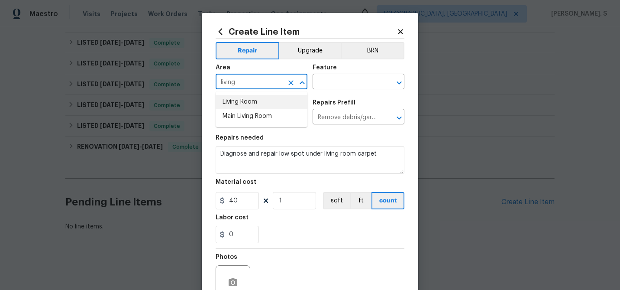
click at [271, 97] on li "Living Room" at bounding box center [262, 102] width 92 height 14
type input "Living Room"
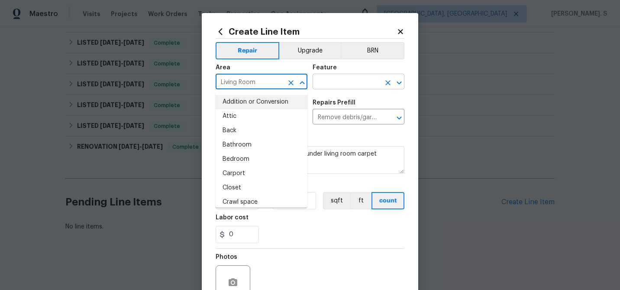
click at [398, 81] on icon "Open" at bounding box center [399, 83] width 10 height 10
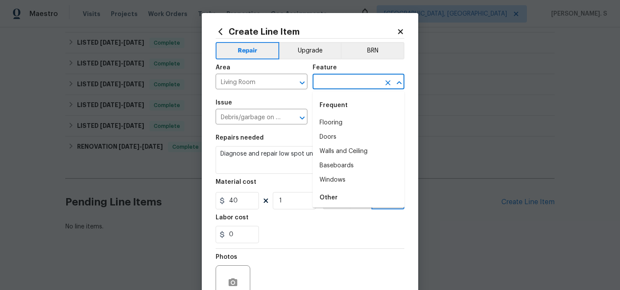
type input "g"
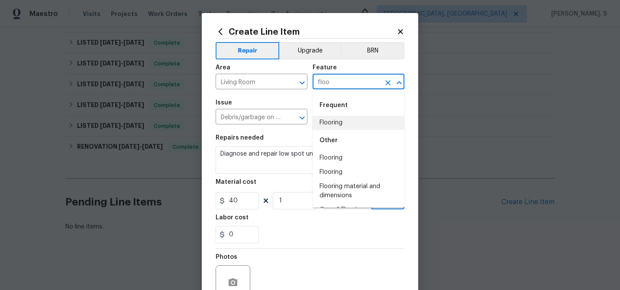
click at [376, 128] on li "Flooring" at bounding box center [359, 123] width 92 height 14
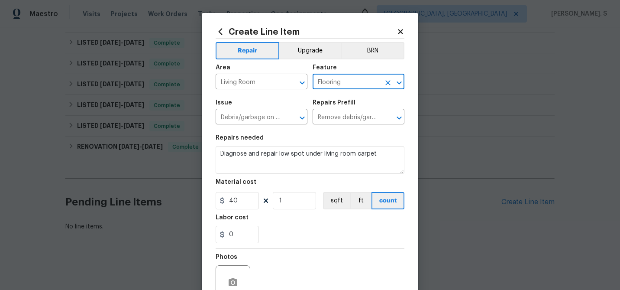
type input "Flooring"
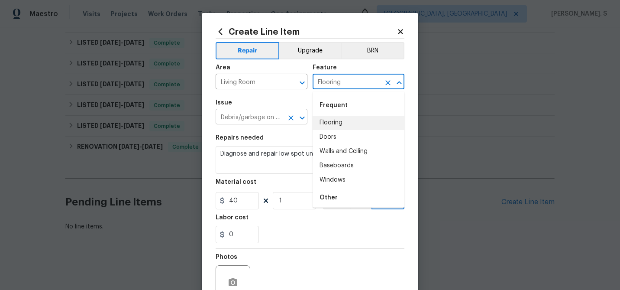
click at [260, 121] on input "Debris/garbage on site" at bounding box center [250, 117] width 68 height 13
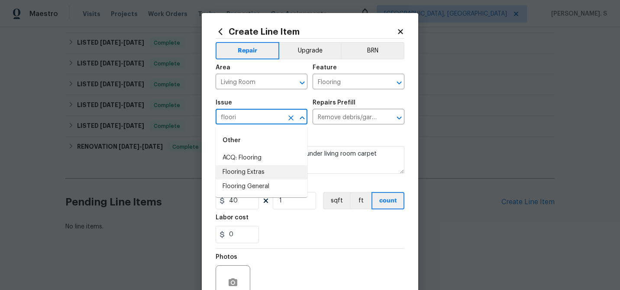
click at [250, 175] on li "Flooring Extras" at bounding box center [262, 172] width 92 height 14
type input "Flooring Extras"
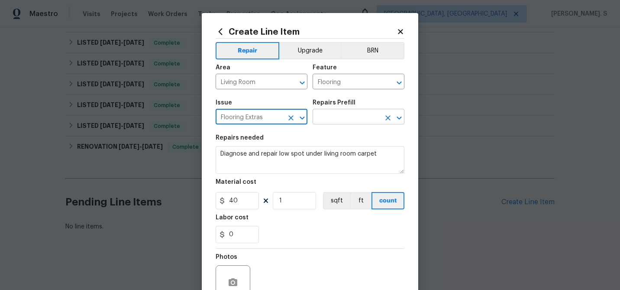
click at [401, 115] on icon "Open" at bounding box center [399, 118] width 10 height 10
type input "Flooring Extras"
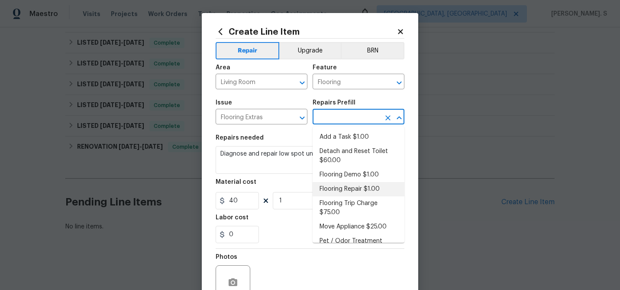
click at [352, 187] on li "Flooring Repair $1.00" at bounding box center [359, 189] width 92 height 14
type input "Overall Flooring"
type input "Flooring Repair $1.00"
type textarea "(Please use this pre-fill to detail your Flooring repairs)"
type input "1"
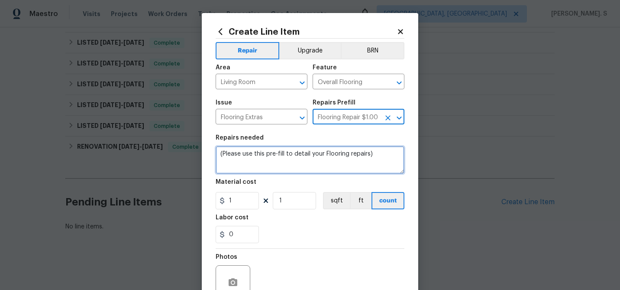
click at [290, 156] on textarea "(Please use this pre-fill to detail your Flooring repairs)" at bounding box center [310, 160] width 189 height 28
paste textarea "Diagnose and repair low spot under living room carpet"
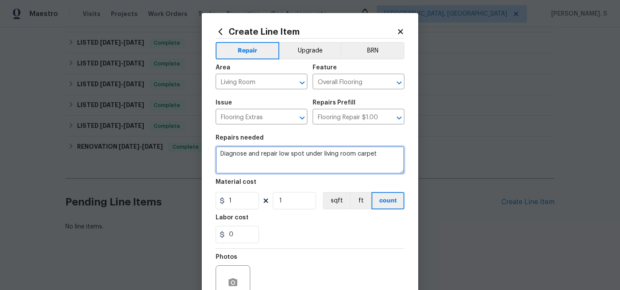
type textarea "Diagnose and repair low spot under living room carpet"
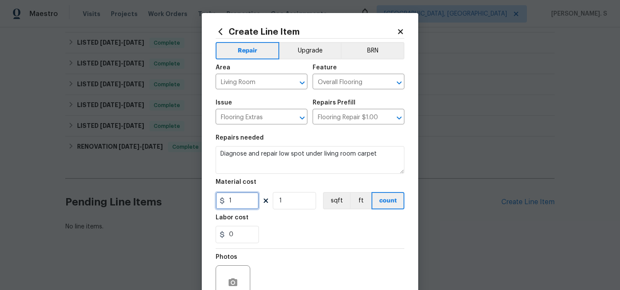
click at [249, 203] on input "1" at bounding box center [237, 200] width 43 height 17
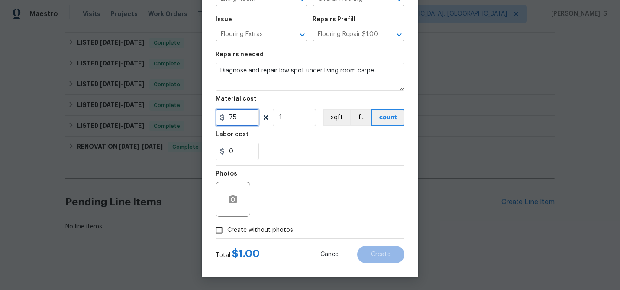
type input "75"
click at [240, 226] on span "Create without photos" at bounding box center [260, 230] width 66 height 9
click at [227, 226] on input "Create without photos" at bounding box center [219, 230] width 16 height 16
checkbox input "true"
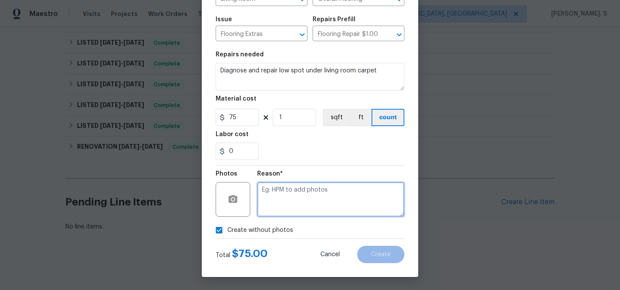
click at [323, 197] on textarea at bounding box center [330, 199] width 147 height 35
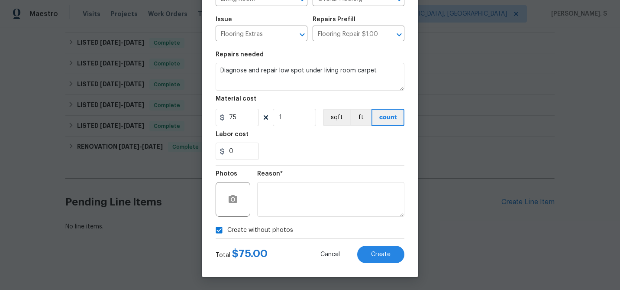
click at [377, 243] on div "Total $ 75.00 Cancel Create" at bounding box center [310, 251] width 189 height 24
click at [379, 248] on button "Create" at bounding box center [380, 254] width 47 height 17
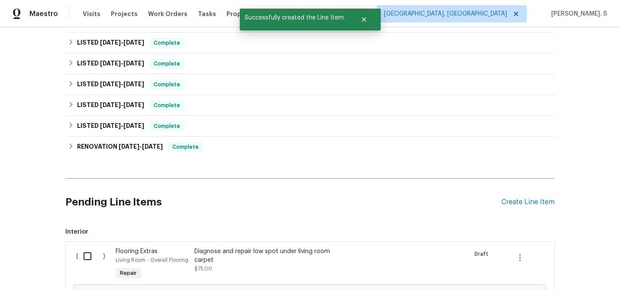
click at [88, 254] on input "checkbox" at bounding box center [90, 256] width 25 height 18
checkbox input "true"
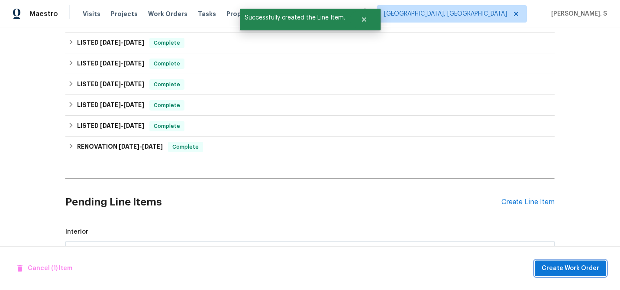
click at [589, 269] on span "Create Work Order" at bounding box center [571, 268] width 58 height 11
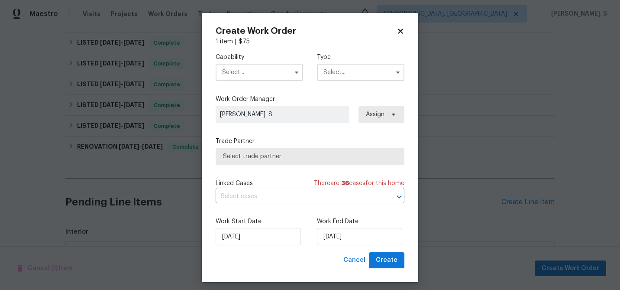
click at [299, 66] on span at bounding box center [296, 72] width 13 height 13
click at [294, 69] on icon "button" at bounding box center [296, 72] width 7 height 7
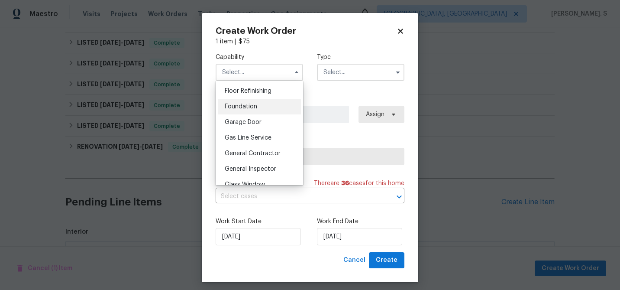
scroll to position [388, 0]
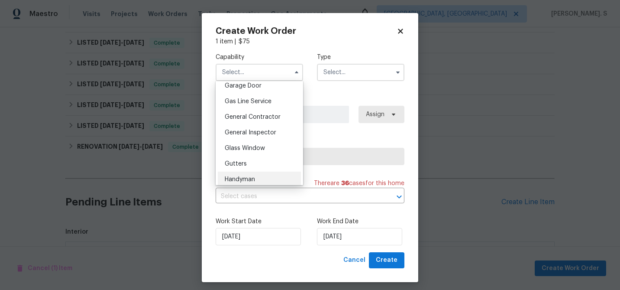
click at [246, 178] on span "Handyman" at bounding box center [240, 179] width 30 height 6
type input "Handyman"
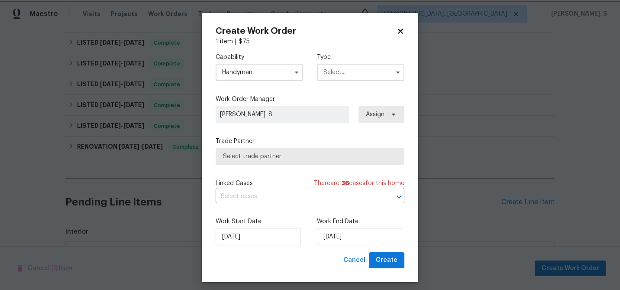
scroll to position [408, 0]
click at [385, 77] on input "text" at bounding box center [360, 72] width 87 height 17
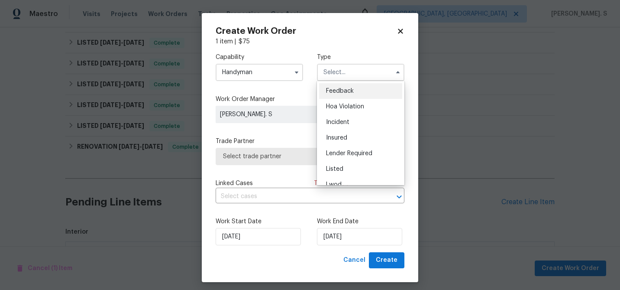
click at [380, 88] on div "Feedback" at bounding box center [360, 91] width 83 height 16
type input "Feedback"
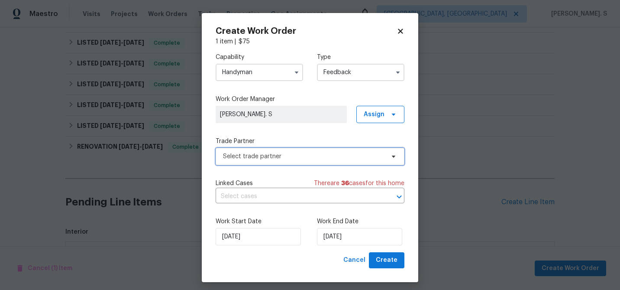
click at [274, 154] on span "Select trade partner" at bounding box center [304, 156] width 162 height 9
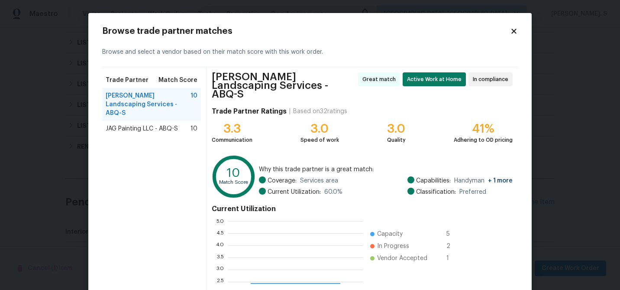
scroll to position [121, 135]
click at [170, 126] on div "JAG Painting LLC - ABQ-S 10" at bounding box center [151, 129] width 99 height 16
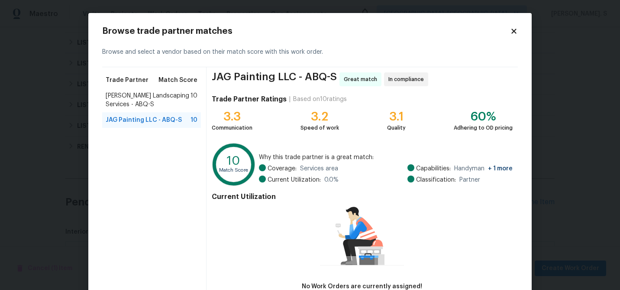
click at [161, 108] on span "[PERSON_NAME] Landscaping Services - ABQ-S" at bounding box center [148, 99] width 85 height 17
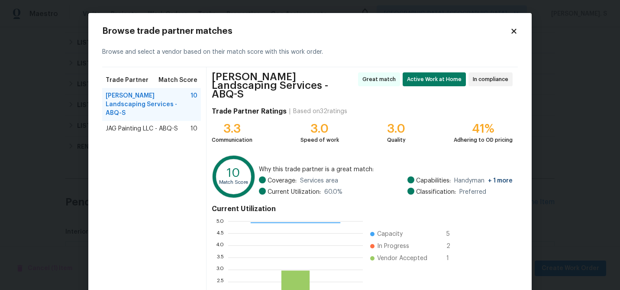
click at [161, 124] on span "JAG Painting LLC - ABQ-S" at bounding box center [142, 128] width 72 height 9
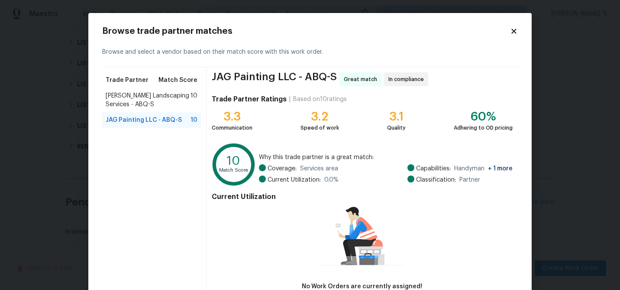
scroll to position [57, 0]
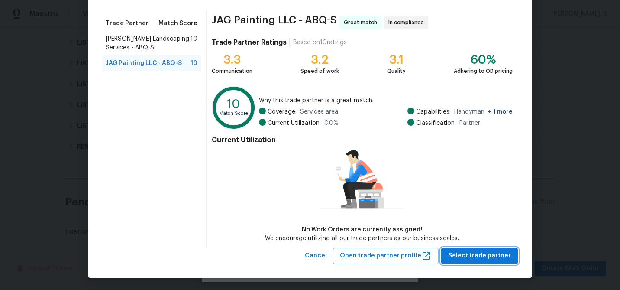
click at [493, 256] on span "Select trade partner" at bounding box center [479, 255] width 63 height 11
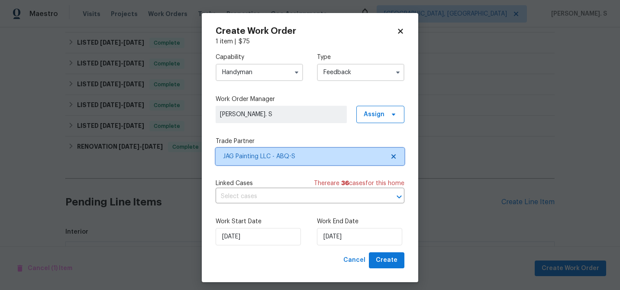
scroll to position [0, 0]
click at [242, 191] on input "text" at bounding box center [298, 196] width 165 height 13
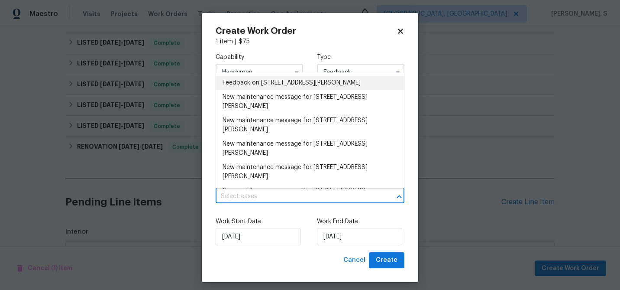
click at [252, 81] on li "Feedback on [STREET_ADDRESS][PERSON_NAME]" at bounding box center [310, 83] width 189 height 14
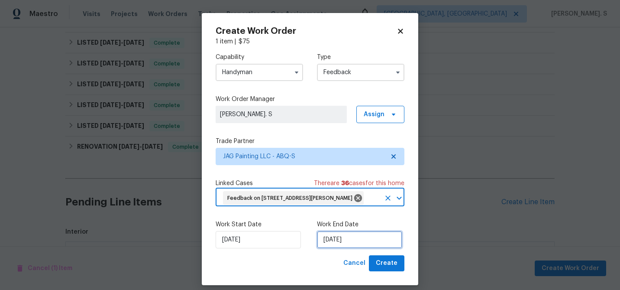
click at [332, 242] on input "[DATE]" at bounding box center [359, 239] width 85 height 17
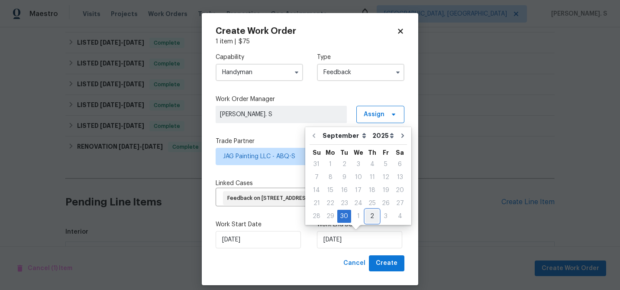
click at [372, 214] on div "2" at bounding box center [371, 216] width 13 height 12
type input "[DATE]"
select select "9"
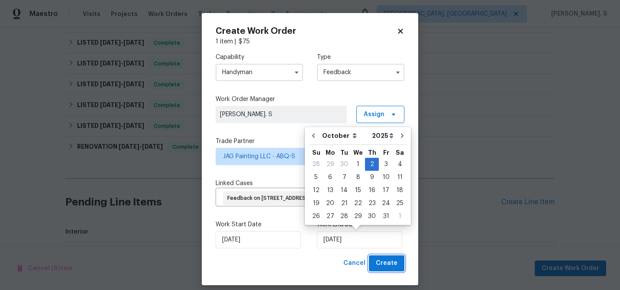
click at [385, 267] on span "Create" at bounding box center [387, 263] width 22 height 11
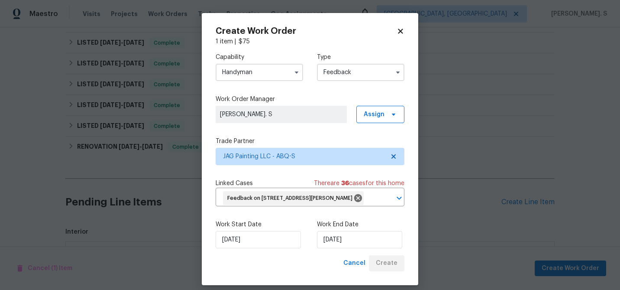
checkbox input "false"
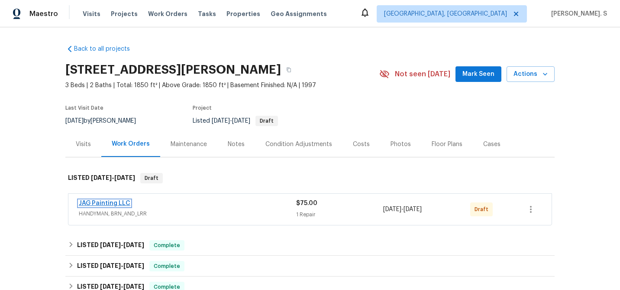
click at [122, 200] on link "JAG Painting LLC" at bounding box center [105, 203] width 52 height 6
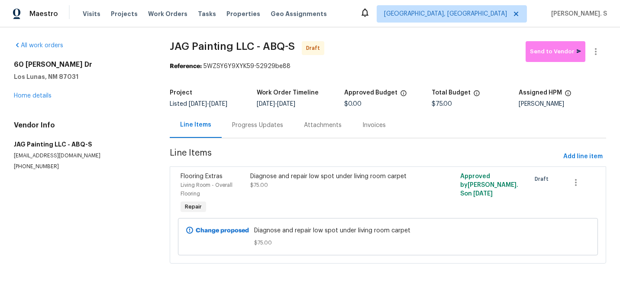
click at [247, 114] on div "Progress Updates" at bounding box center [258, 125] width 72 height 26
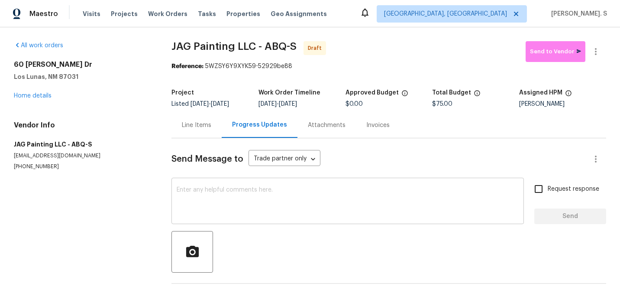
click at [251, 207] on textarea at bounding box center [348, 202] width 342 height 30
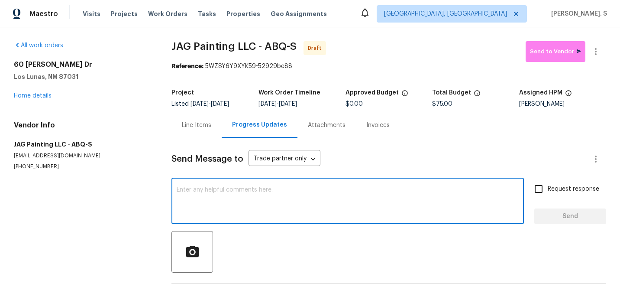
paste textarea "Hi this is Glory with Opendoor. I’m confirming you received the WO for the prop…"
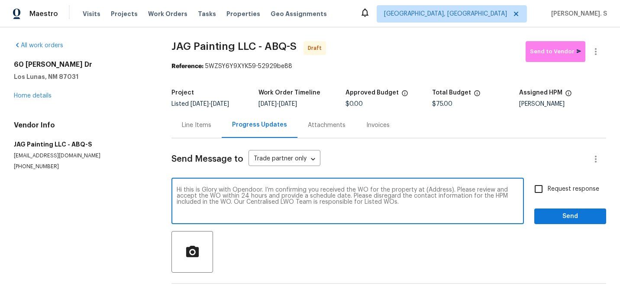
click at [437, 191] on textarea "Hi this is Glory with Opendoor. I’m confirming you received the WO for the prop…" at bounding box center [348, 202] width 342 height 30
paste textarea "[STREET_ADDRESS][PERSON_NAME]"
type textarea "Hi this is Glory with Opendoor. I’m confirming you received the WO for the prop…"
click at [597, 59] on button "button" at bounding box center [595, 51] width 21 height 21
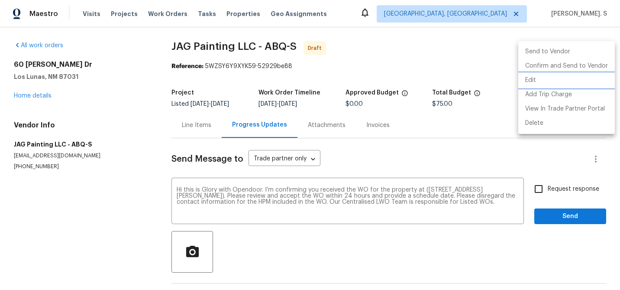
click at [562, 79] on li "Edit" at bounding box center [566, 80] width 97 height 14
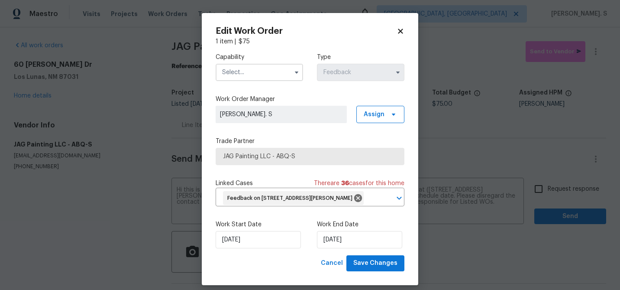
click at [262, 73] on input "text" at bounding box center [259, 72] width 87 height 17
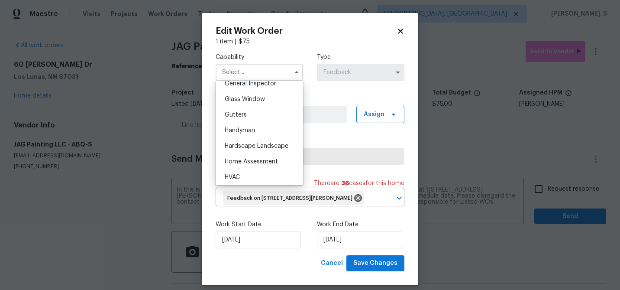
scroll to position [472, 0]
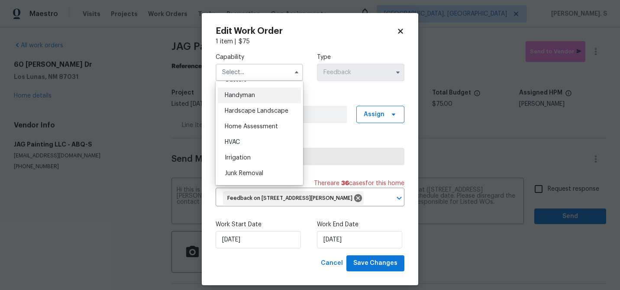
click at [252, 91] on div "Handyman" at bounding box center [259, 95] width 83 height 16
type input "Handyman"
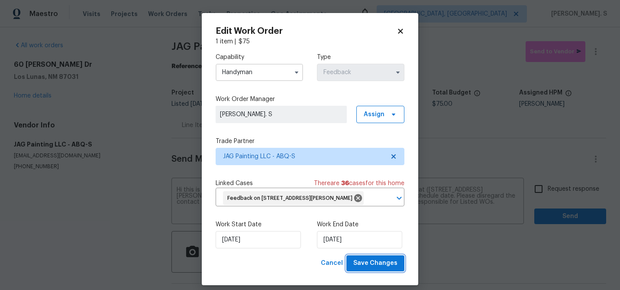
click at [378, 260] on span "Save Changes" at bounding box center [375, 263] width 44 height 11
click at [546, 197] on body "Maestro Visits Projects Work Orders Tasks Properties Geo Assignments [GEOGRAPHI…" at bounding box center [310, 145] width 620 height 290
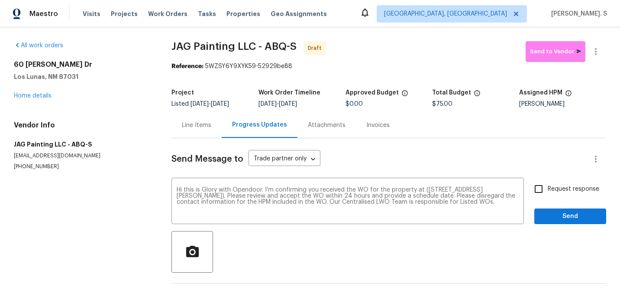
click at [546, 197] on input "Request response" at bounding box center [539, 189] width 18 height 18
checkbox input "true"
click at [549, 211] on span "Send" at bounding box center [570, 216] width 58 height 11
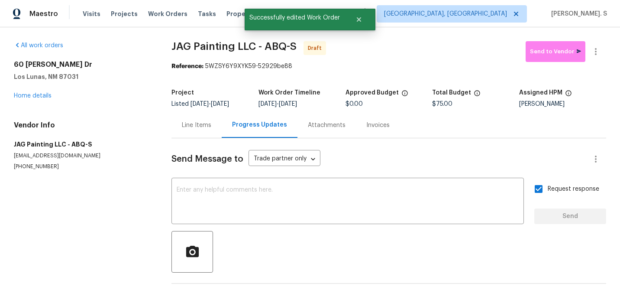
click at [604, 44] on div at bounding box center [595, 51] width 21 height 21
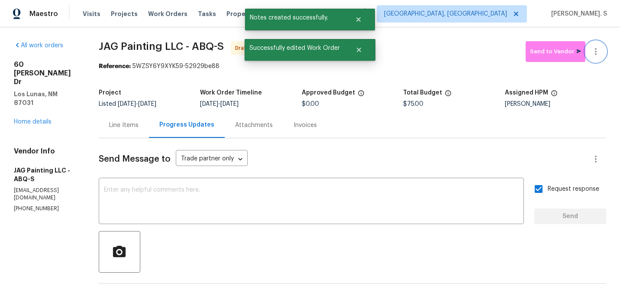
click at [603, 47] on button "button" at bounding box center [595, 51] width 21 height 21
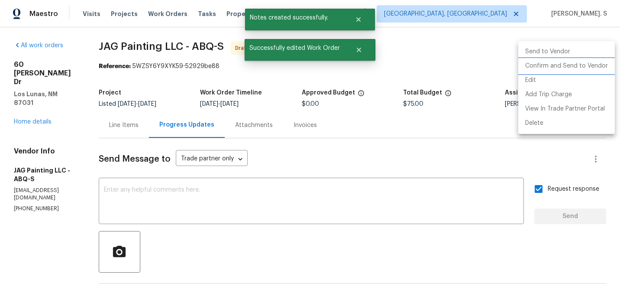
click at [586, 63] on li "Confirm and Send to Vendor" at bounding box center [566, 66] width 97 height 14
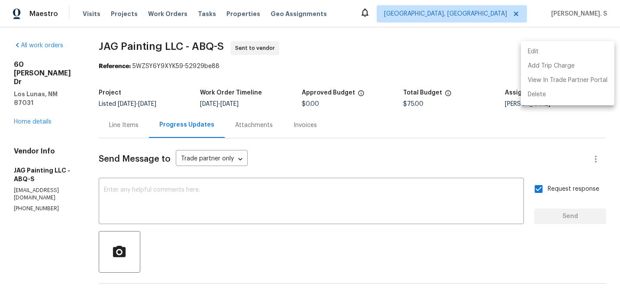
click at [237, 196] on div at bounding box center [310, 145] width 620 height 290
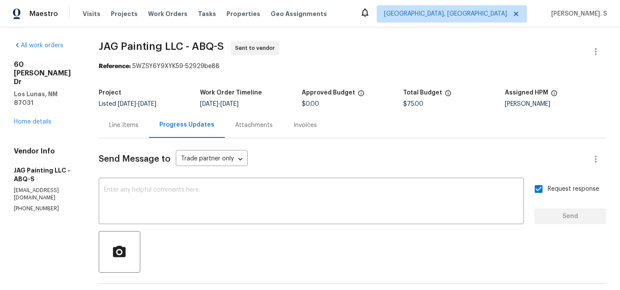
click at [237, 196] on div "Edit Add Trip Charge View In Trade Partner Portal Delete" at bounding box center [310, 145] width 620 height 290
click at [237, 196] on textarea at bounding box center [311, 202] width 415 height 30
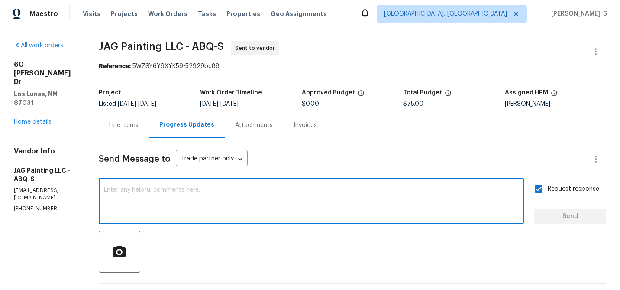
paste textarea "The Work Orders must include before-photos (both close-up and wide-angle) and a…"
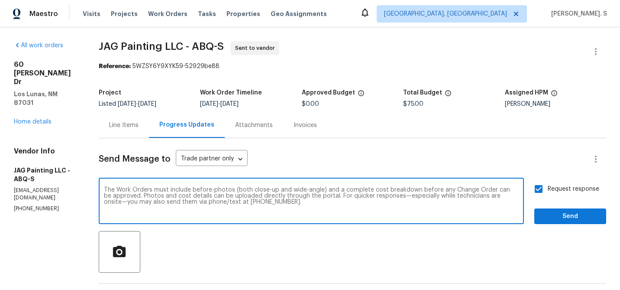
type textarea "The Work Orders must include before-photos (both close-up and wide-angle) and a…"
click at [553, 205] on div "Request response Send" at bounding box center [570, 202] width 72 height 44
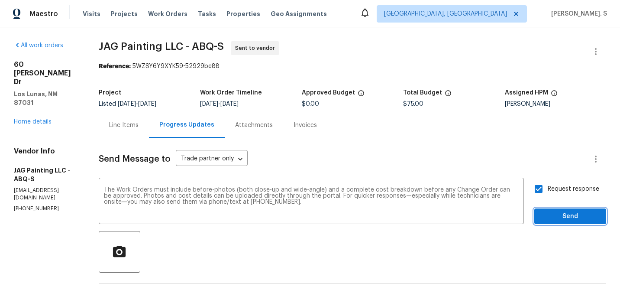
click at [578, 210] on button "Send" at bounding box center [570, 216] width 72 height 16
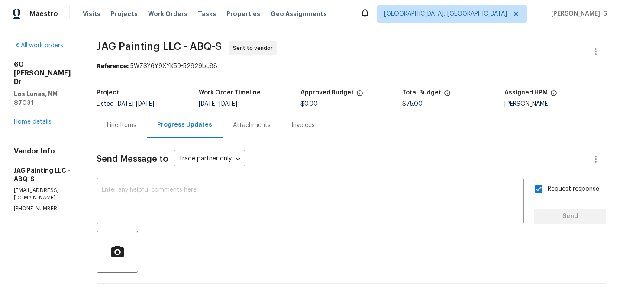
click at [220, 45] on span "JAG Painting LLC - ABQ-S" at bounding box center [159, 46] width 125 height 10
copy span "JAG Painting LLC - ABQ-S"
drag, startPoint x: 137, startPoint y: 66, endPoint x: 311, endPoint y: 67, distance: 174.5
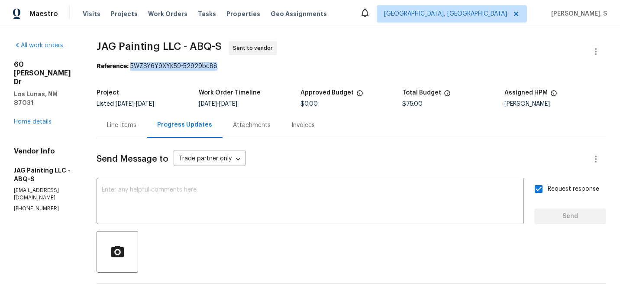
click at [311, 66] on div "Reference: 5WZSY6Y9XYK59-52929be88" at bounding box center [352, 66] width 510 height 9
copy div "5WZSY6Y9XYK59-52929be88"
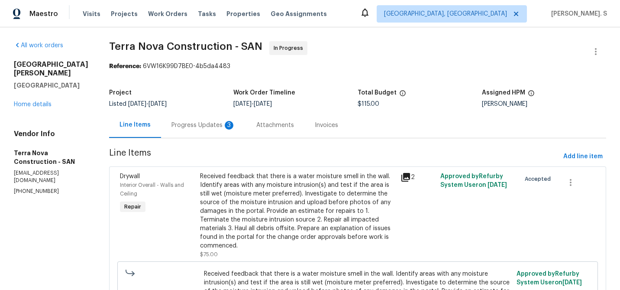
click at [224, 125] on div "Progress Updates 3" at bounding box center [203, 125] width 64 height 9
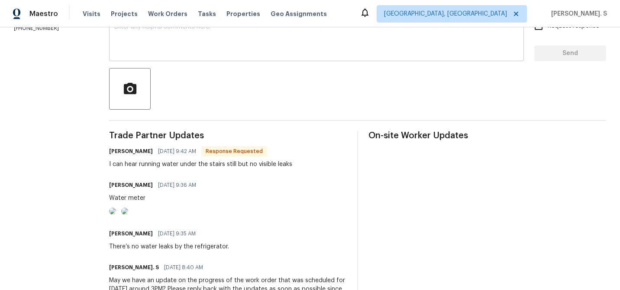
scroll to position [162, 0]
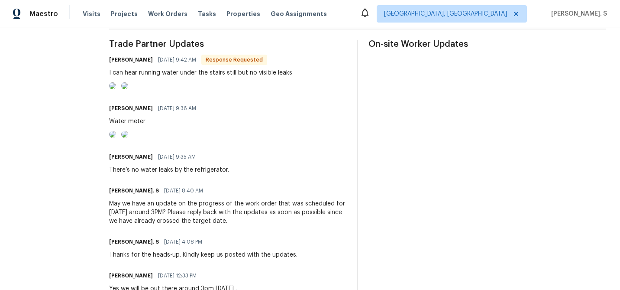
click at [201, 140] on div at bounding box center [155, 136] width 92 height 10
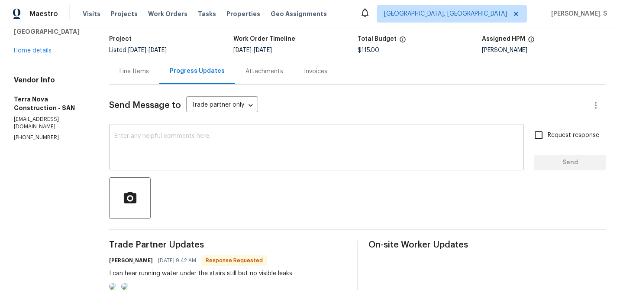
scroll to position [18, 0]
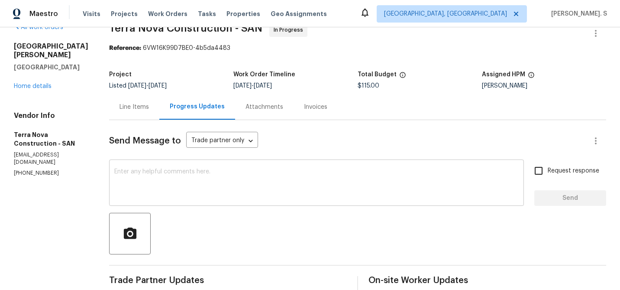
click at [163, 173] on textarea at bounding box center [316, 183] width 404 height 30
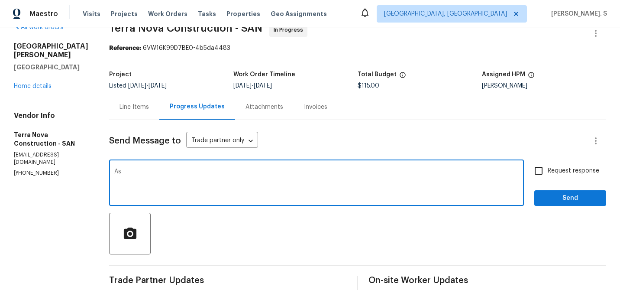
type textarea "A"
type textarea "As per BR advice, we are good to close out this work order. Please mark it as c…"
click at [533, 164] on input "Request response" at bounding box center [539, 171] width 18 height 18
checkbox input "true"
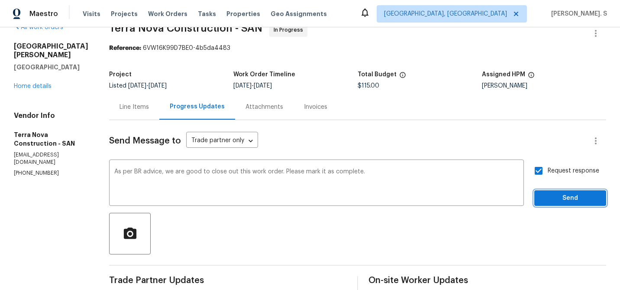
click at [546, 190] on button "Send" at bounding box center [570, 198] width 72 height 16
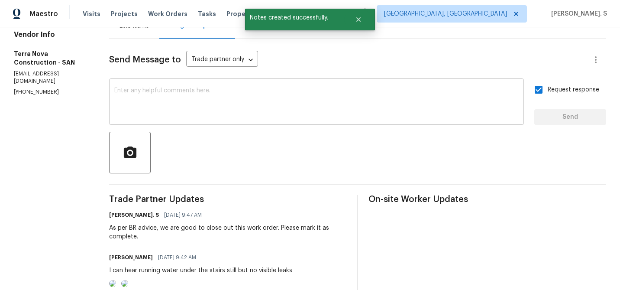
scroll to position [317, 0]
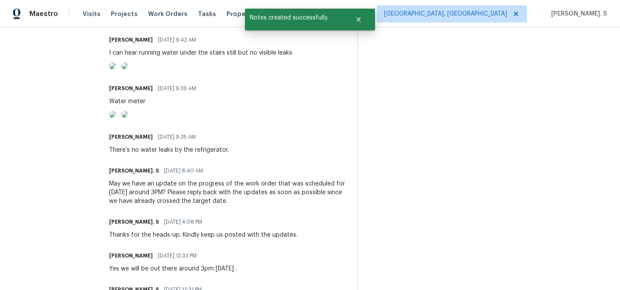
click at [116, 69] on img at bounding box center [112, 65] width 7 height 7
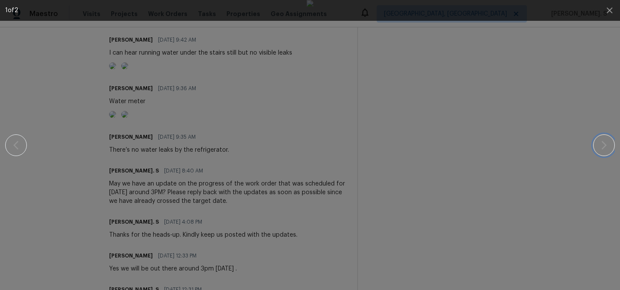
click at [608, 140] on icon "button" at bounding box center [604, 145] width 10 height 10
click at [606, 13] on icon "button" at bounding box center [609, 10] width 10 height 10
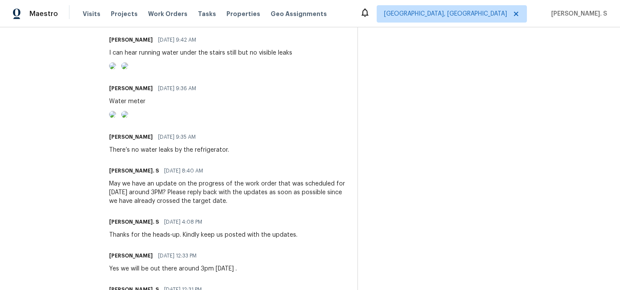
click at [116, 118] on img at bounding box center [112, 114] width 7 height 7
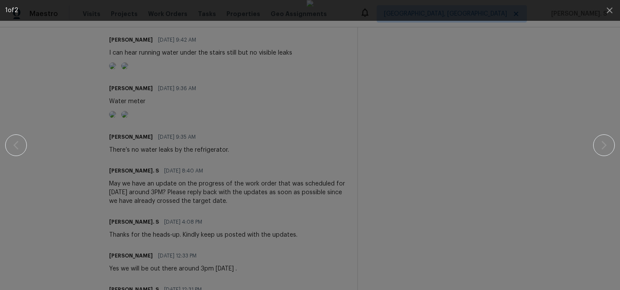
click at [615, 139] on div "1 of 2" at bounding box center [310, 145] width 620 height 290
click at [606, 142] on icon "button" at bounding box center [604, 145] width 10 height 10
click at [602, 7] on button "button" at bounding box center [609, 10] width 21 height 21
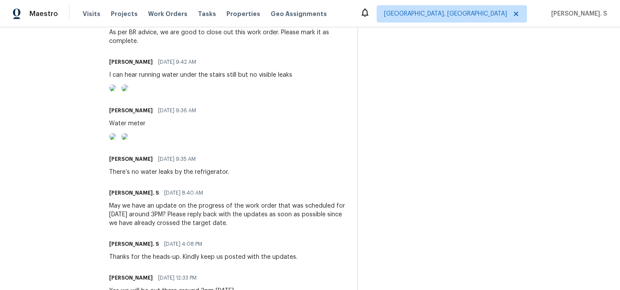
scroll to position [260, 0]
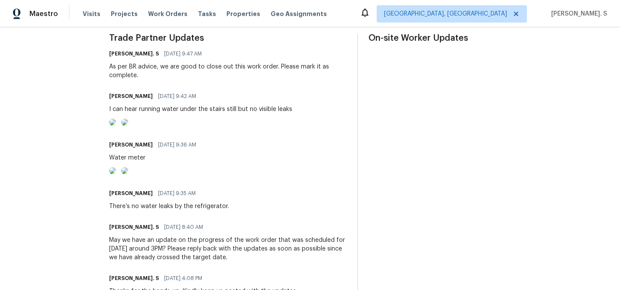
click at [187, 105] on div "I can hear running water under the stairs still but no visible leaks" at bounding box center [200, 109] width 183 height 9
copy div "I can hear running water under the stairs still but no visible leaks"
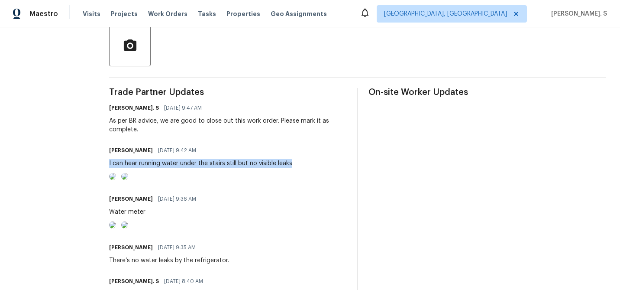
scroll to position [182, 0]
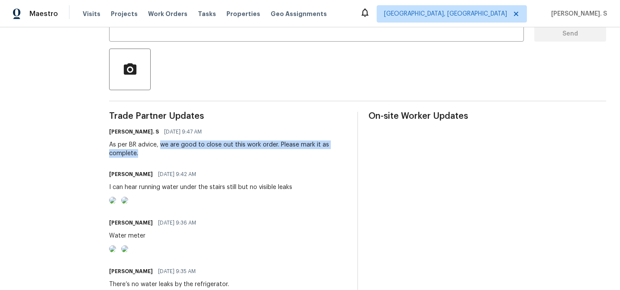
drag, startPoint x: 176, startPoint y: 145, endPoint x: 206, endPoint y: 153, distance: 31.0
click at [206, 153] on div "As per BR advice, we are good to close out this work order. Please mark it as c…" at bounding box center [228, 148] width 238 height 17
copy div "we are good to close out this work order. Please mark it as complete."
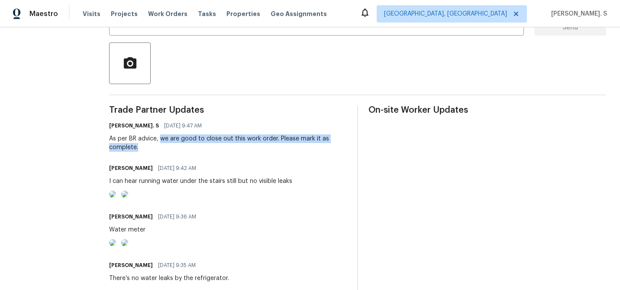
copy div "we are good to close out this work order. Please mark it as complete."
click at [236, 188] on div "MAGNOLIA LANDEROS 09/30/2025 9:42 AM I can hear running water under the stairs …" at bounding box center [200, 181] width 183 height 38
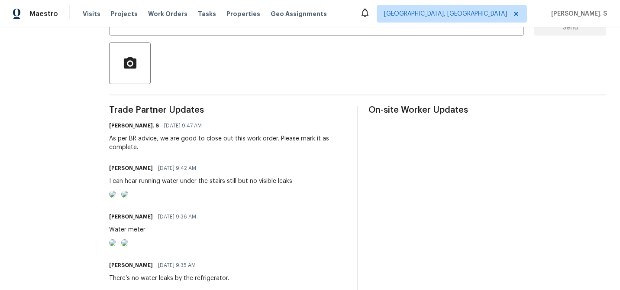
click at [254, 185] on div "MAGNOLIA LANDEROS 09/30/2025 9:42 AM I can hear running water under the stairs …" at bounding box center [200, 181] width 183 height 38
click at [265, 182] on div "I can hear running water under the stairs still but no visible leaks" at bounding box center [200, 181] width 183 height 9
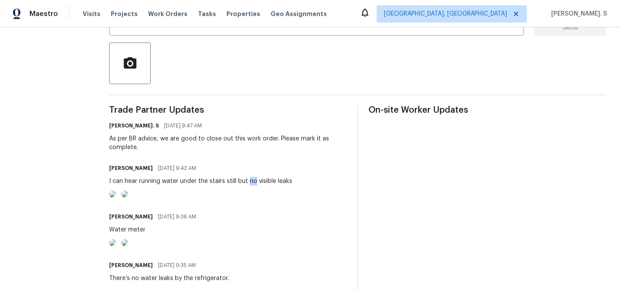
click at [265, 182] on div "I can hear running water under the stairs still but no visible leaks" at bounding box center [200, 181] width 183 height 9
copy div "I can hear running water under the stairs still but no visible leaks"
